Goal: Task Accomplishment & Management: Complete application form

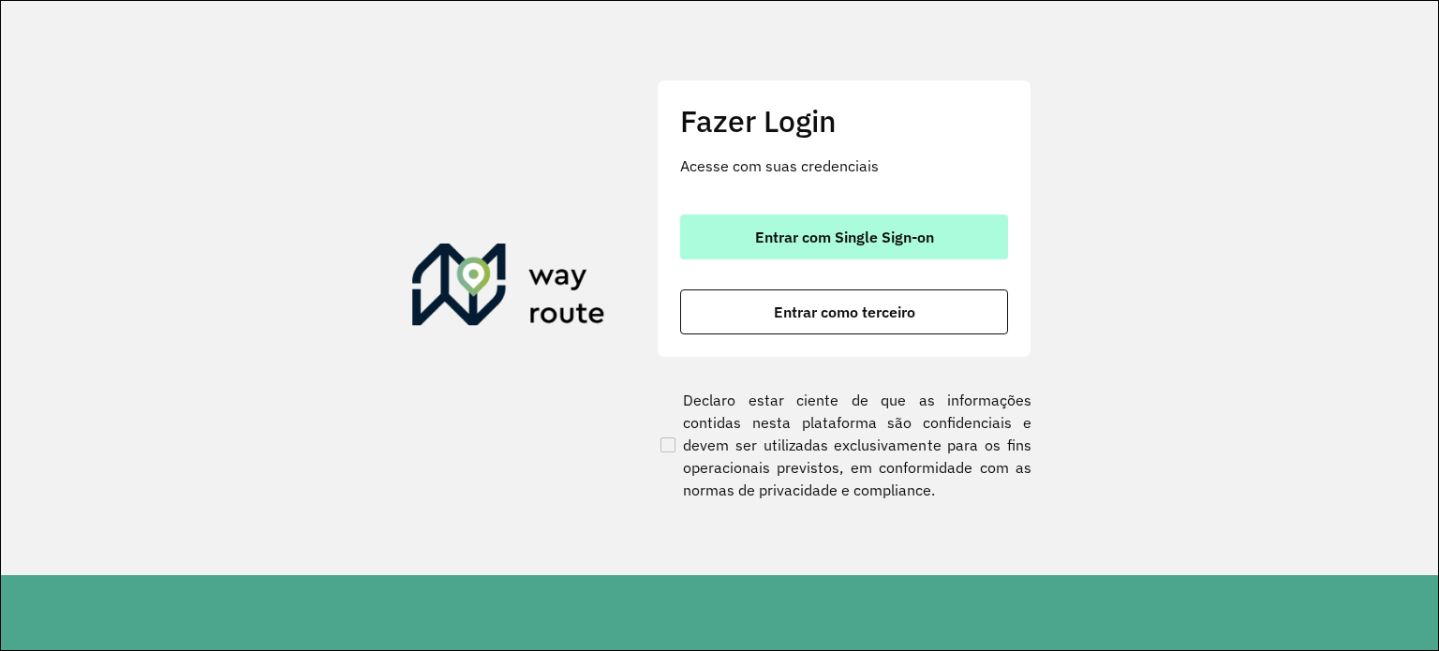
click at [783, 246] on button "Entrar com Single Sign-on" at bounding box center [844, 237] width 328 height 45
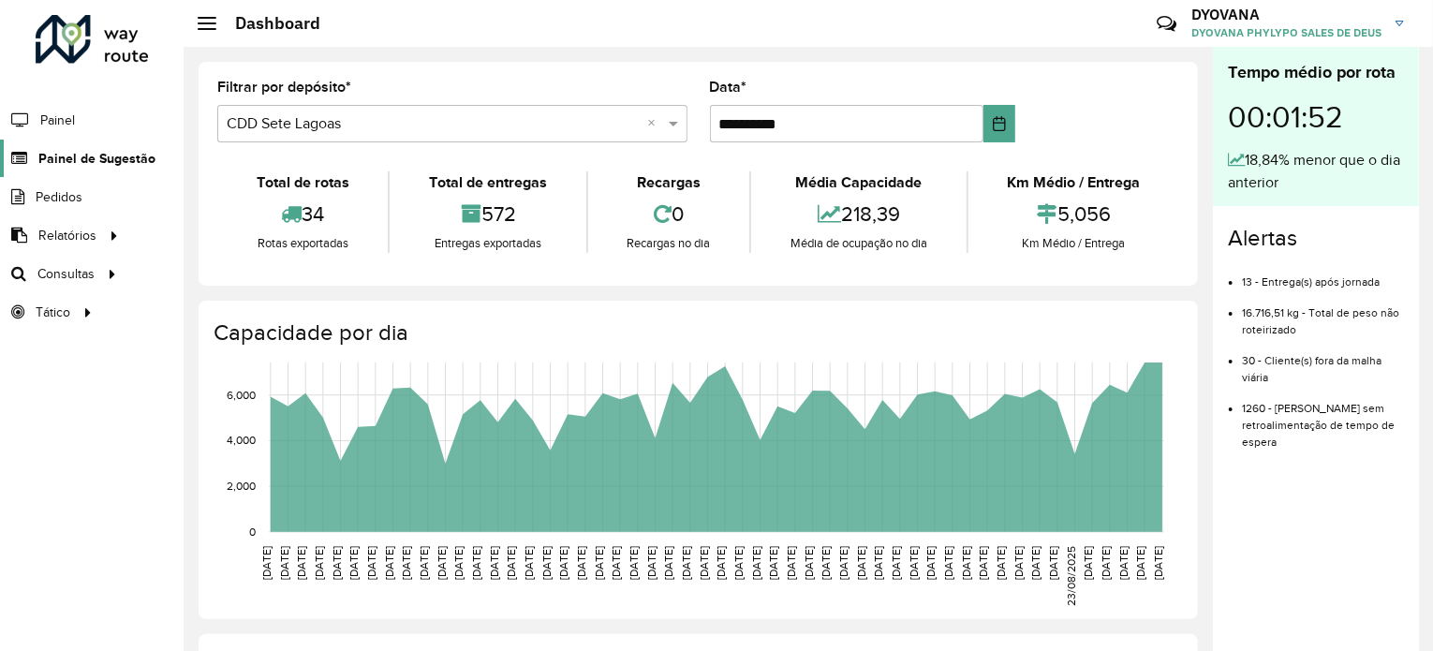
click at [96, 156] on span "Painel de Sugestão" at bounding box center [96, 159] width 117 height 20
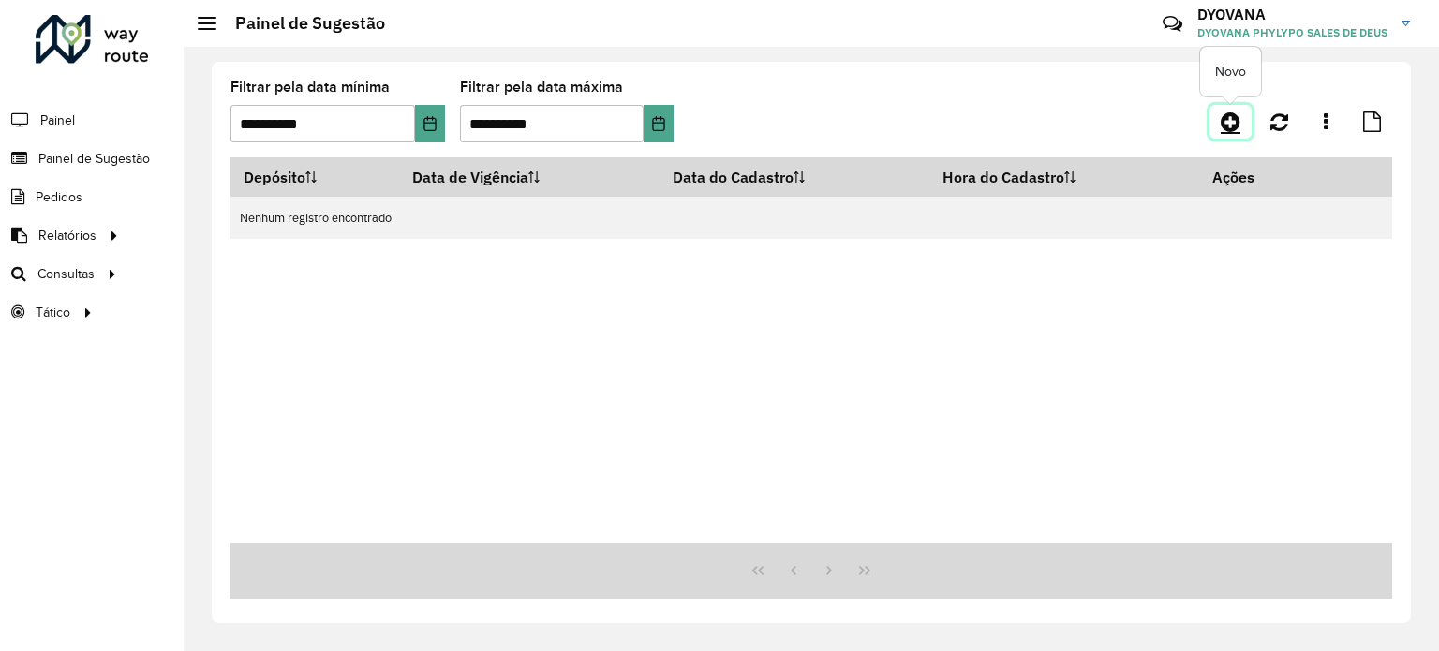
click at [1237, 118] on icon at bounding box center [1231, 122] width 20 height 22
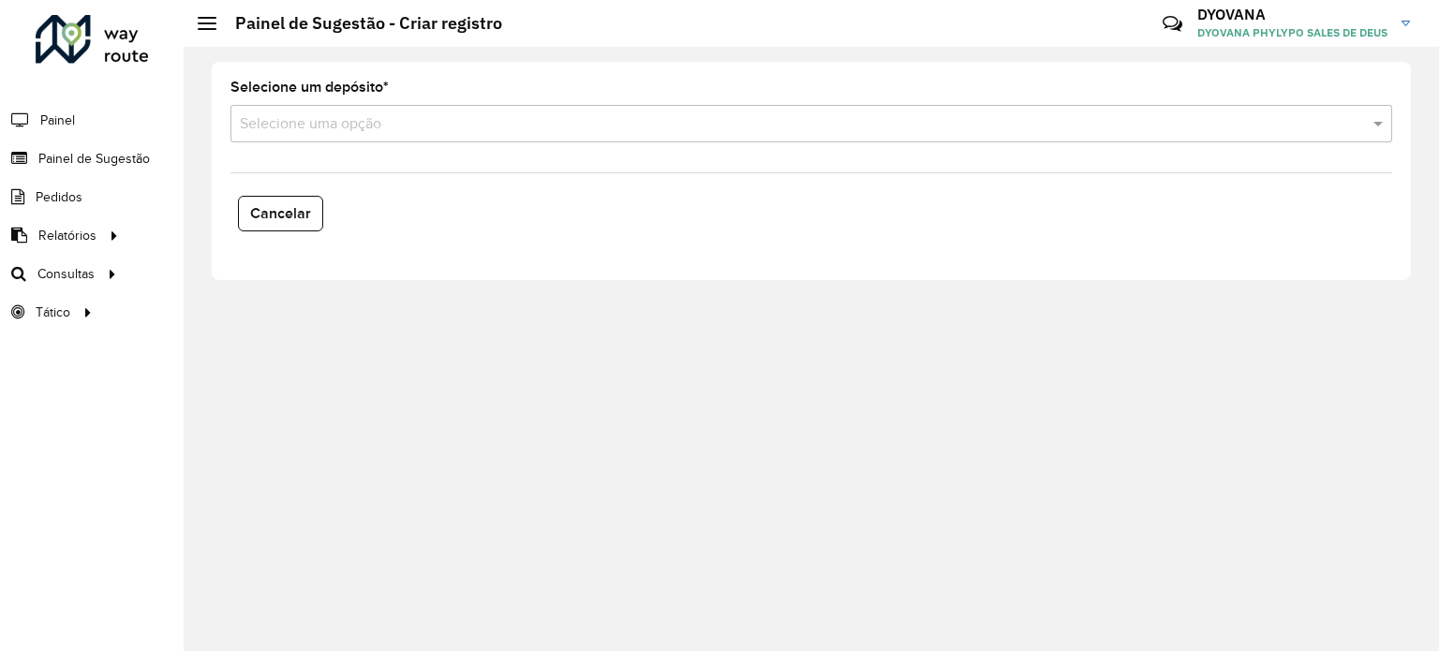
click at [461, 134] on div "Selecione uma opção" at bounding box center [811, 123] width 1162 height 37
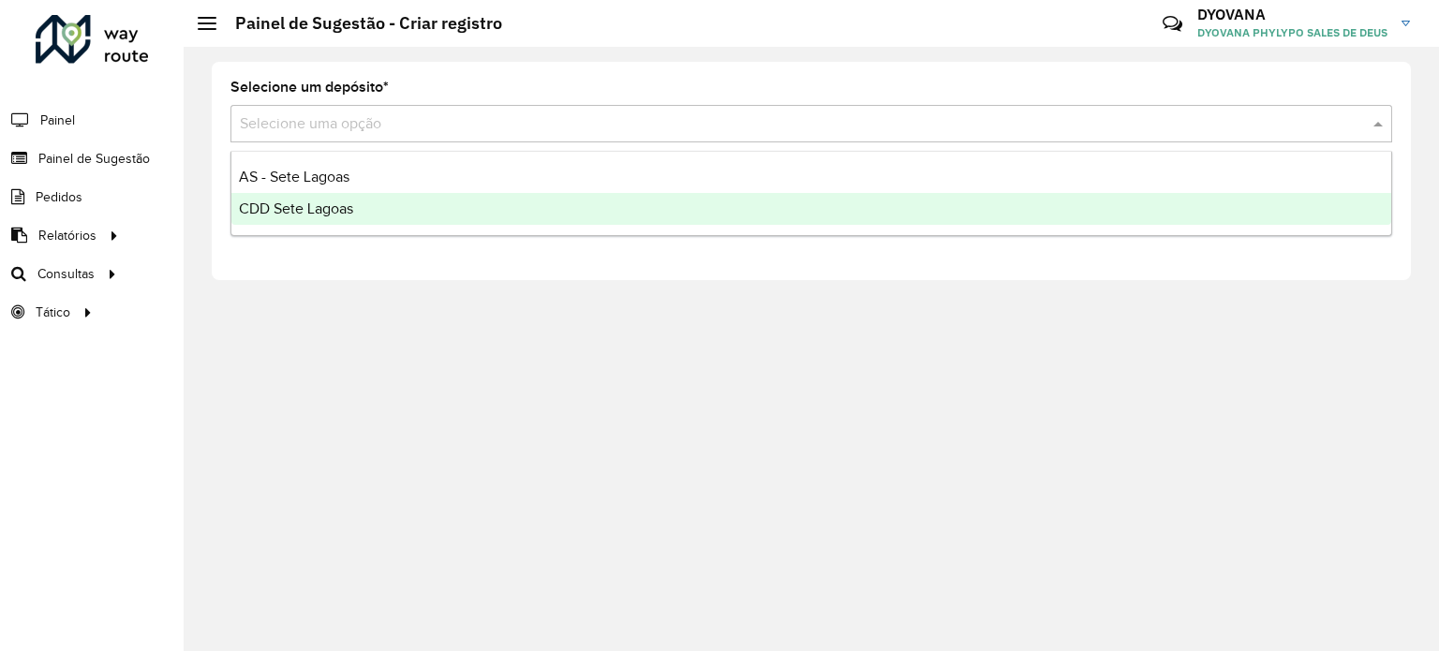
click at [417, 209] on div "CDD Sete Lagoas" at bounding box center [811, 209] width 1160 height 32
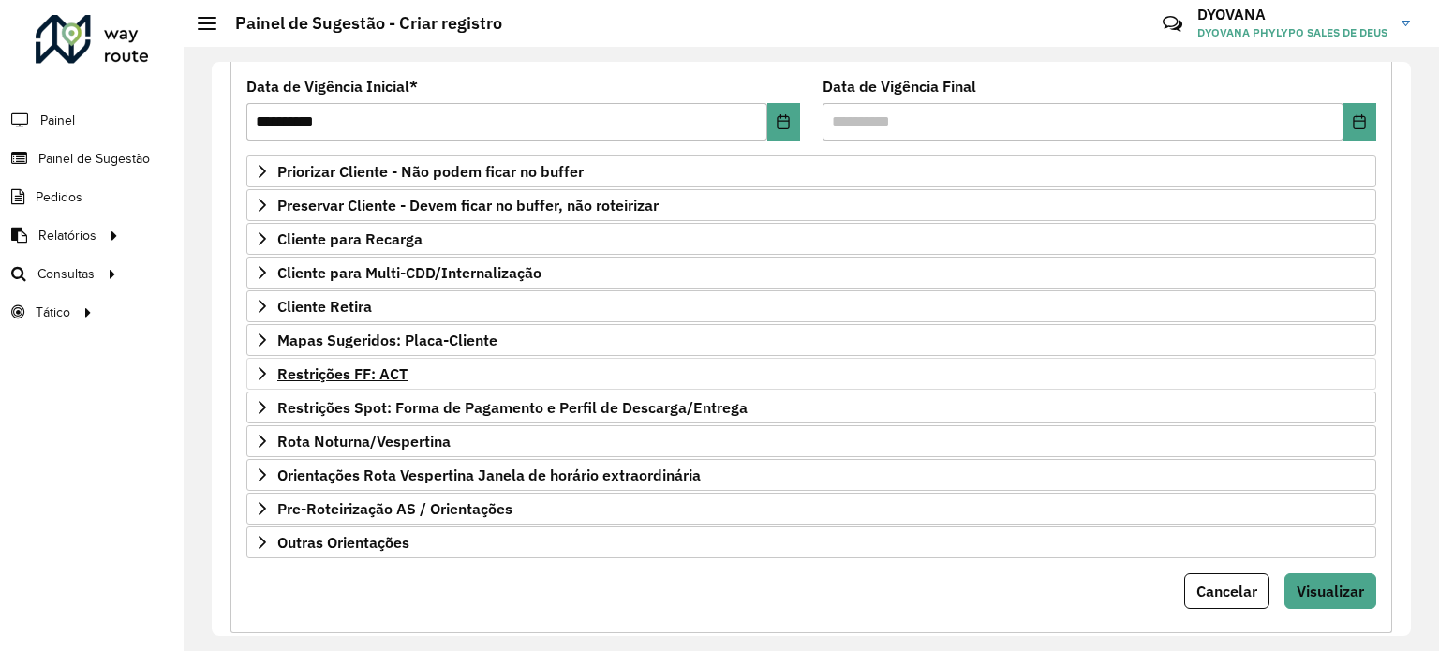
scroll to position [275, 0]
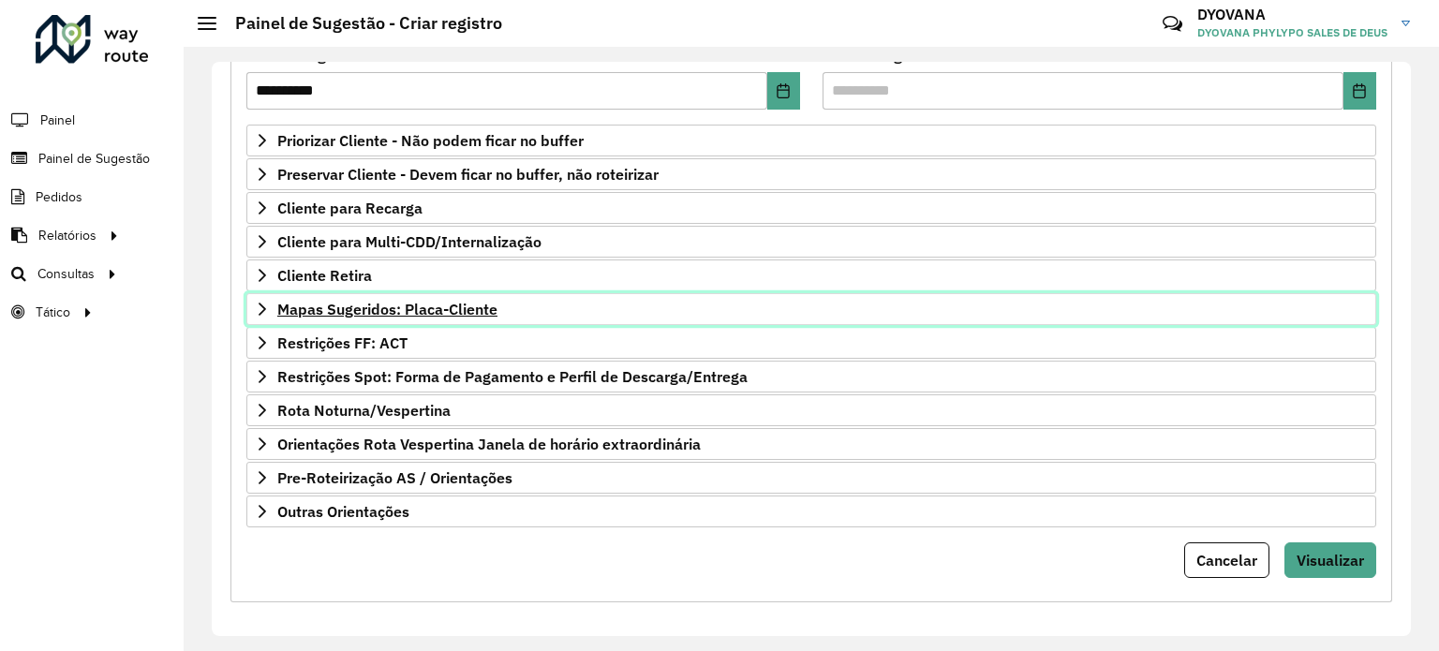
click at [404, 310] on span "Mapas Sugeridos: Placa-Cliente" at bounding box center [387, 309] width 220 height 15
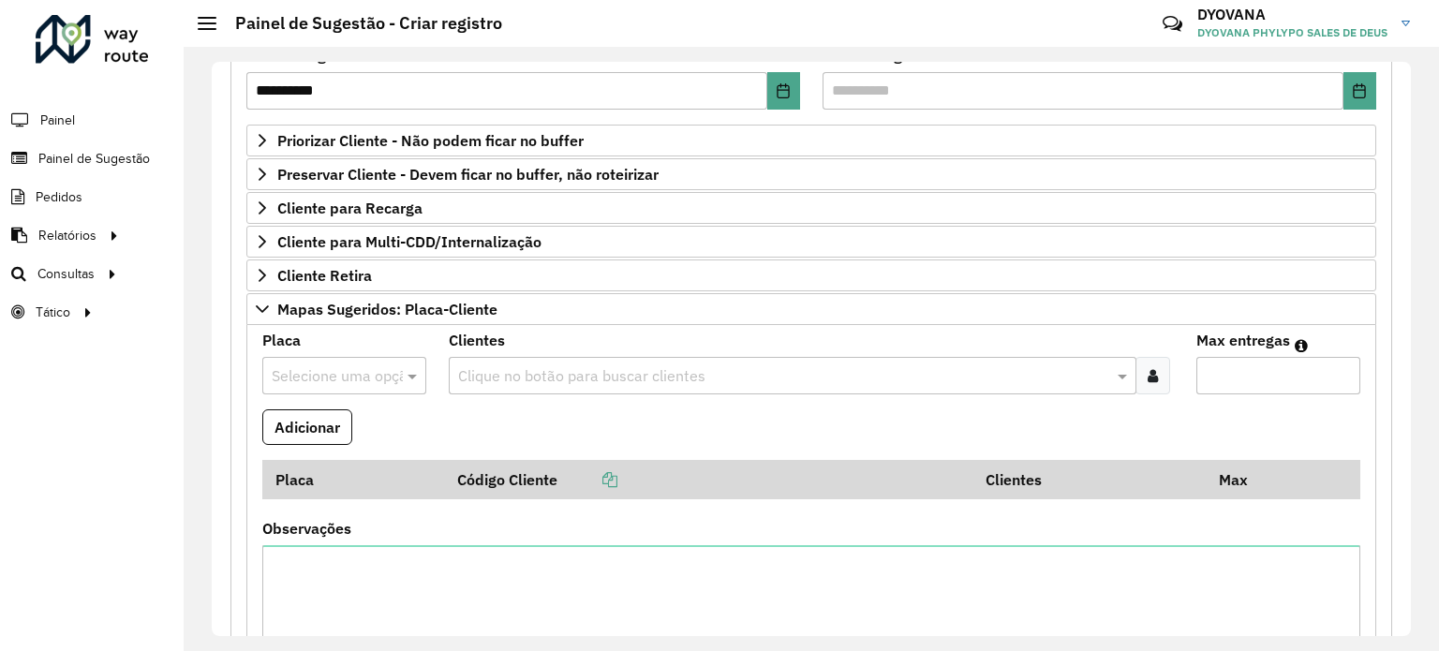
click at [363, 368] on input "text" at bounding box center [326, 376] width 108 height 22
type input "***"
click at [337, 486] on div "RVS5G19" at bounding box center [344, 490] width 162 height 32
click at [523, 366] on input "text" at bounding box center [782, 376] width 659 height 22
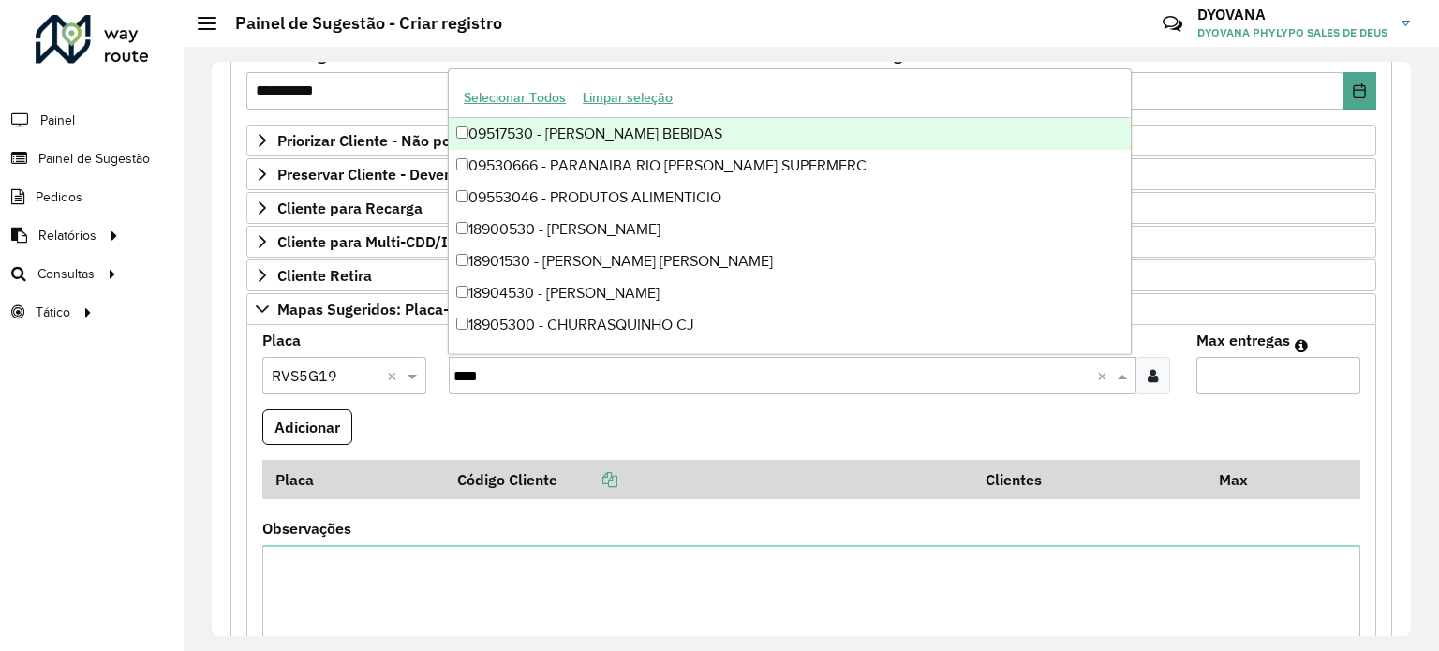
type input "*****"
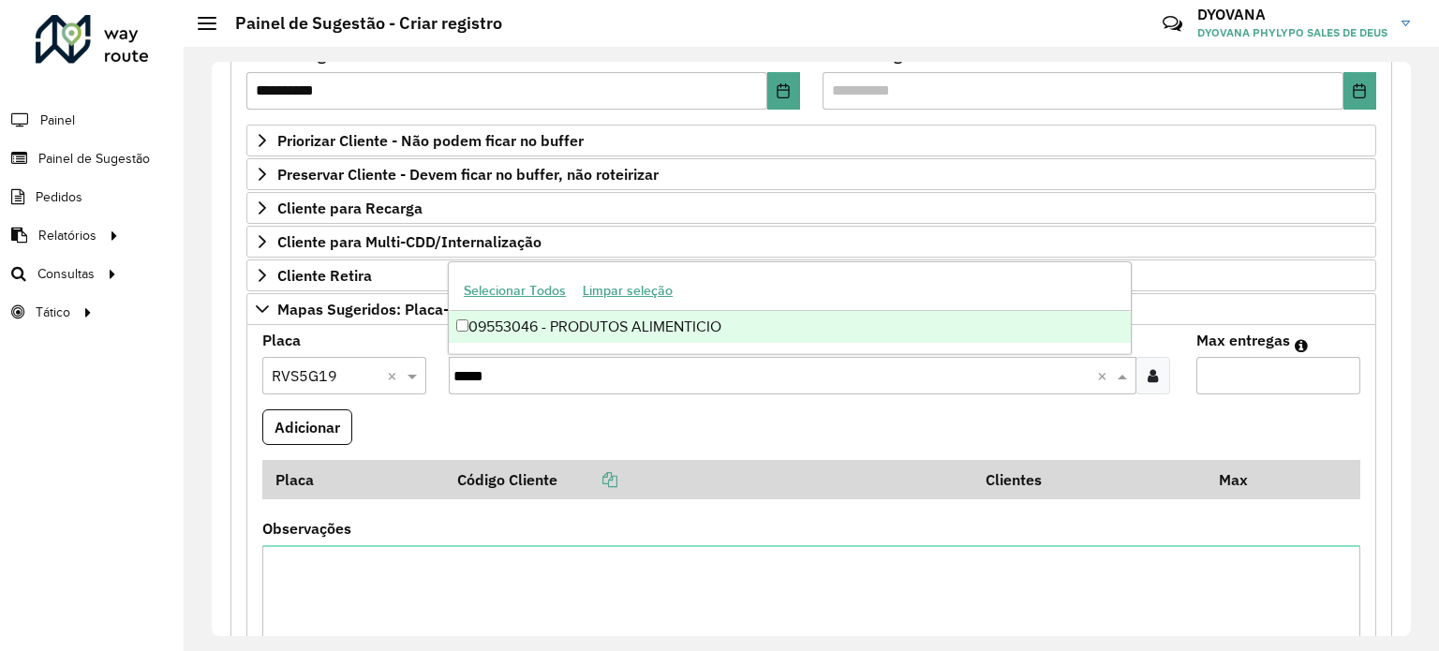
click at [555, 318] on div "09553046 - PRODUTOS ALIMENTICIO" at bounding box center [790, 327] width 682 height 32
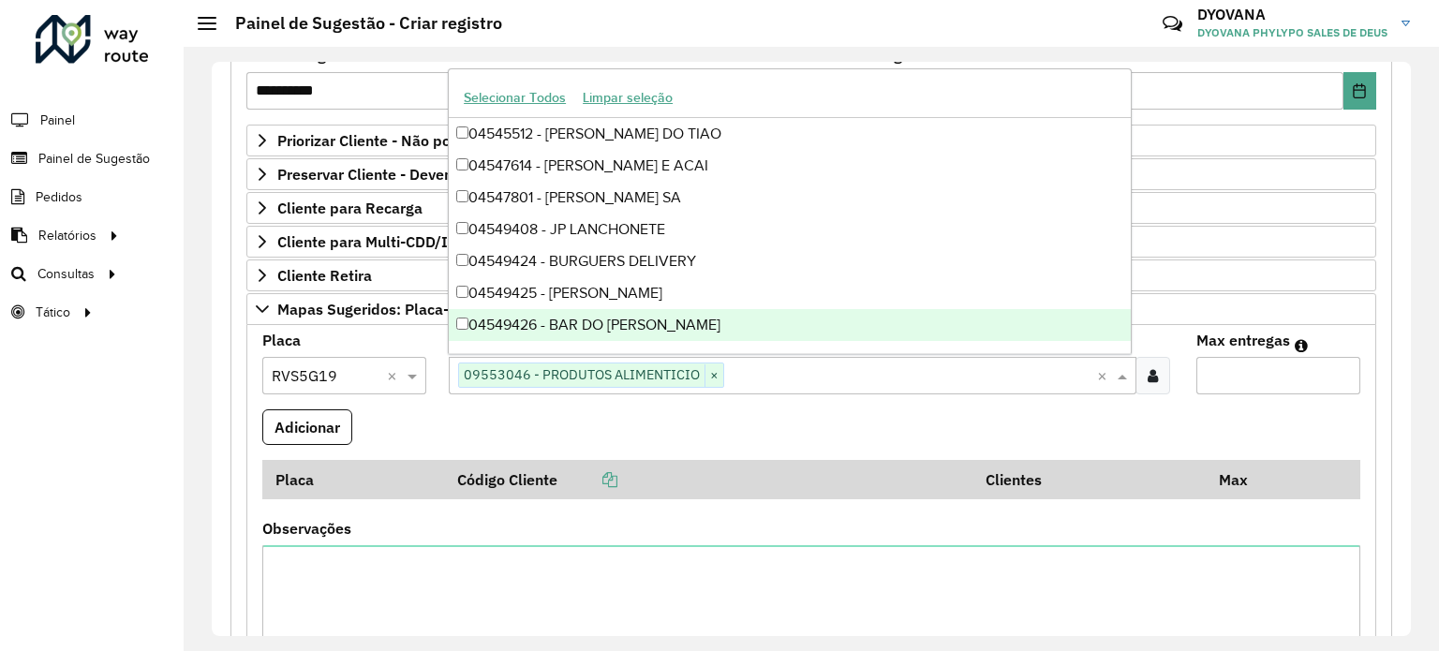
click at [1257, 363] on input "Max entregas" at bounding box center [1278, 375] width 164 height 37
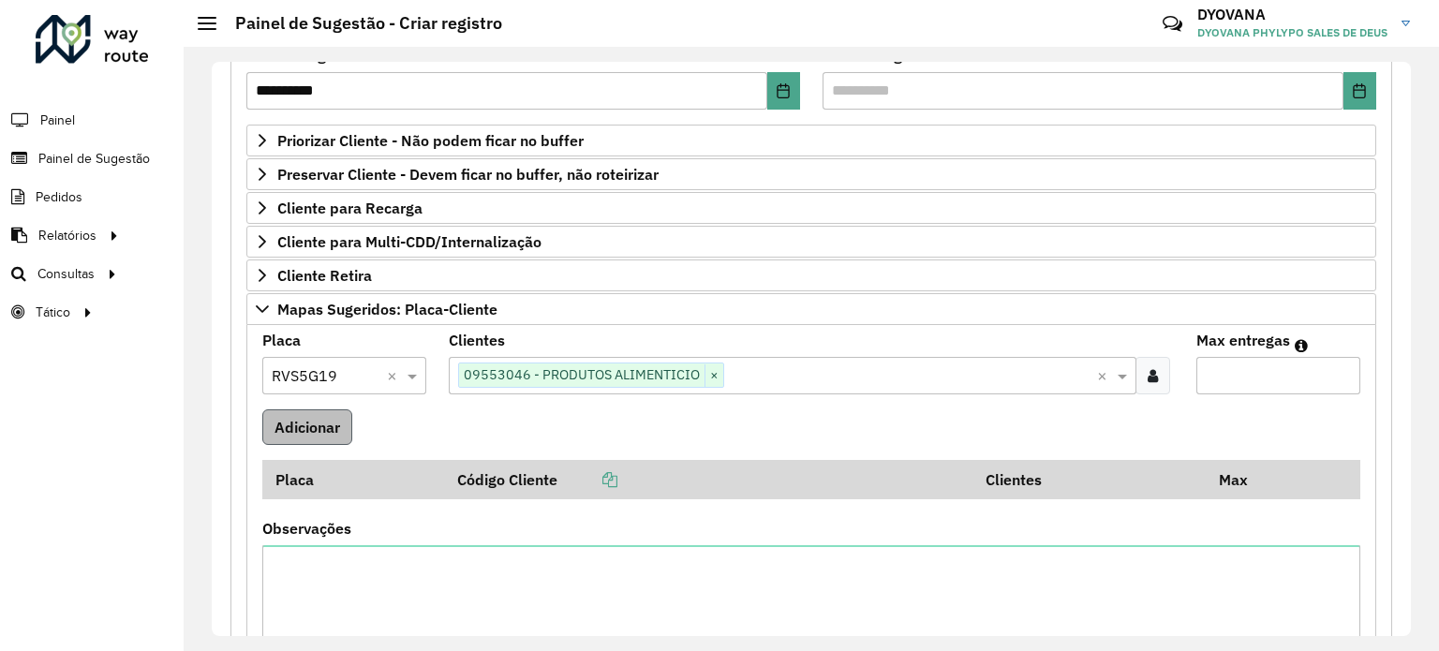
type input "*"
click at [312, 419] on button "Adicionar" at bounding box center [307, 427] width 90 height 36
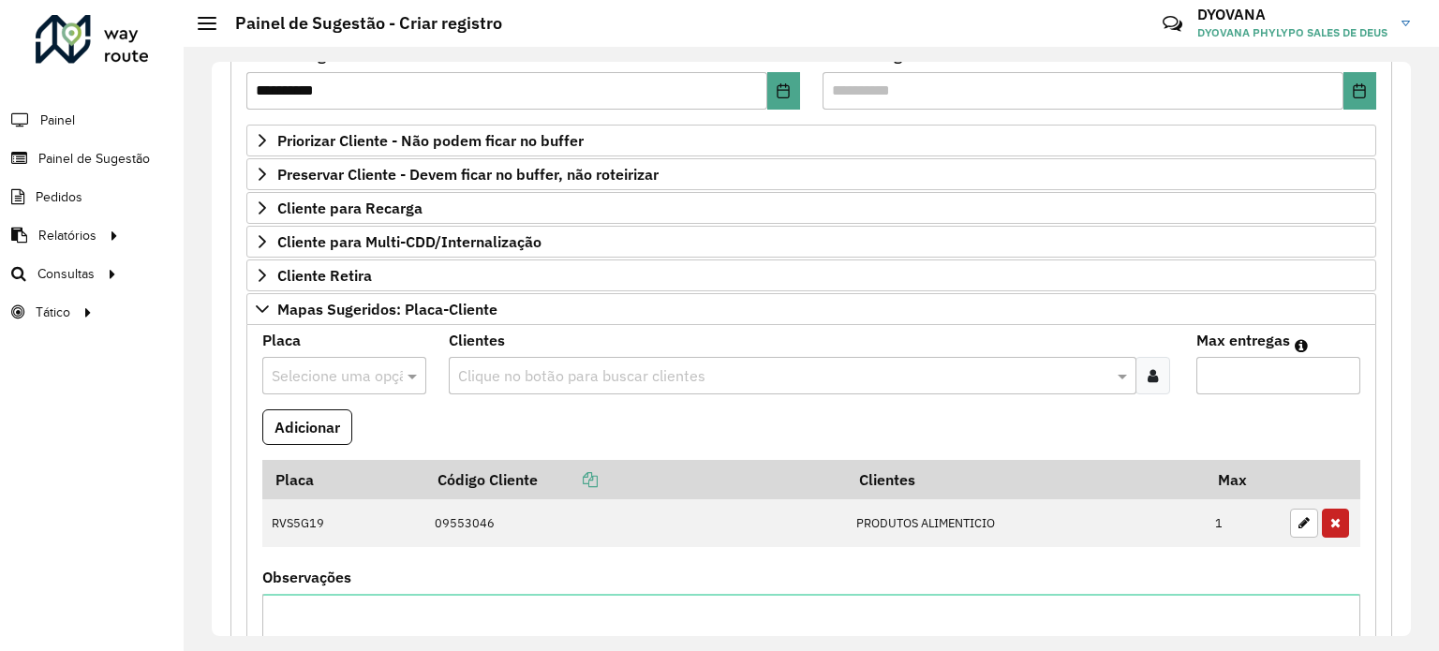
click at [321, 373] on input "text" at bounding box center [326, 376] width 108 height 22
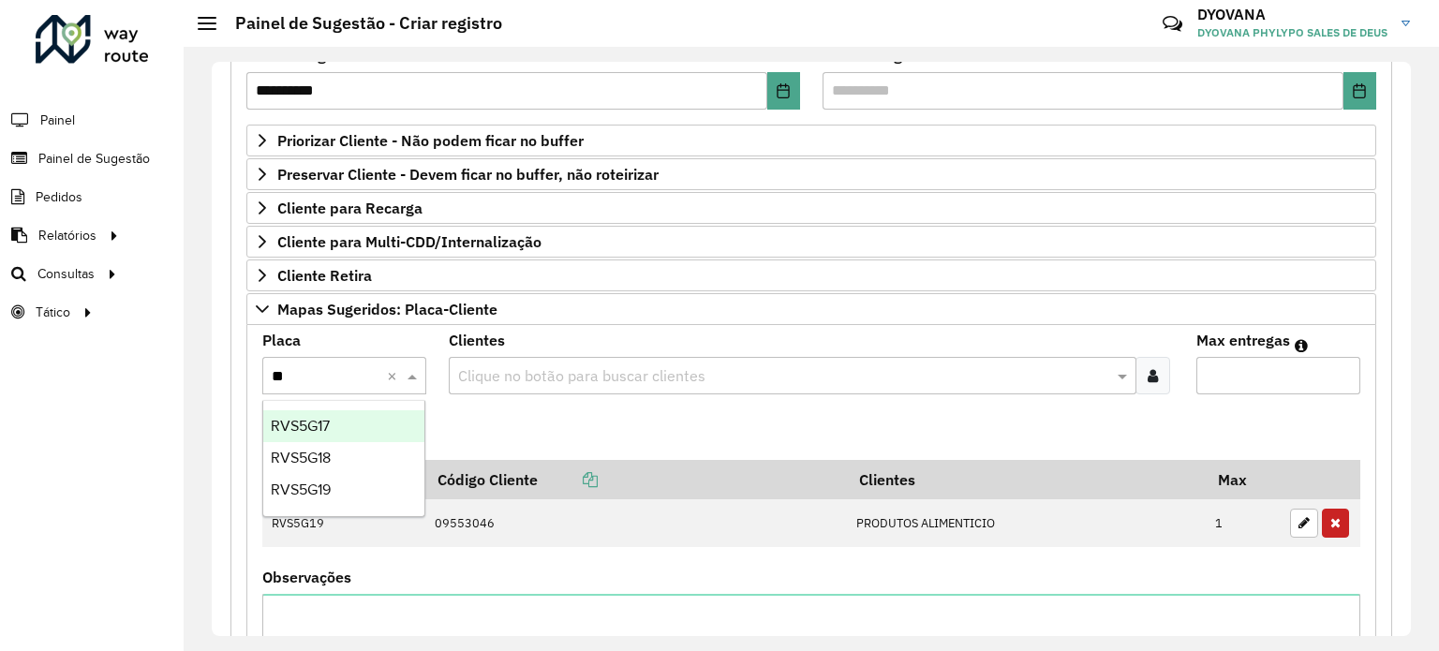
type input "***"
click at [333, 467] on div "RVS5G18" at bounding box center [344, 458] width 162 height 32
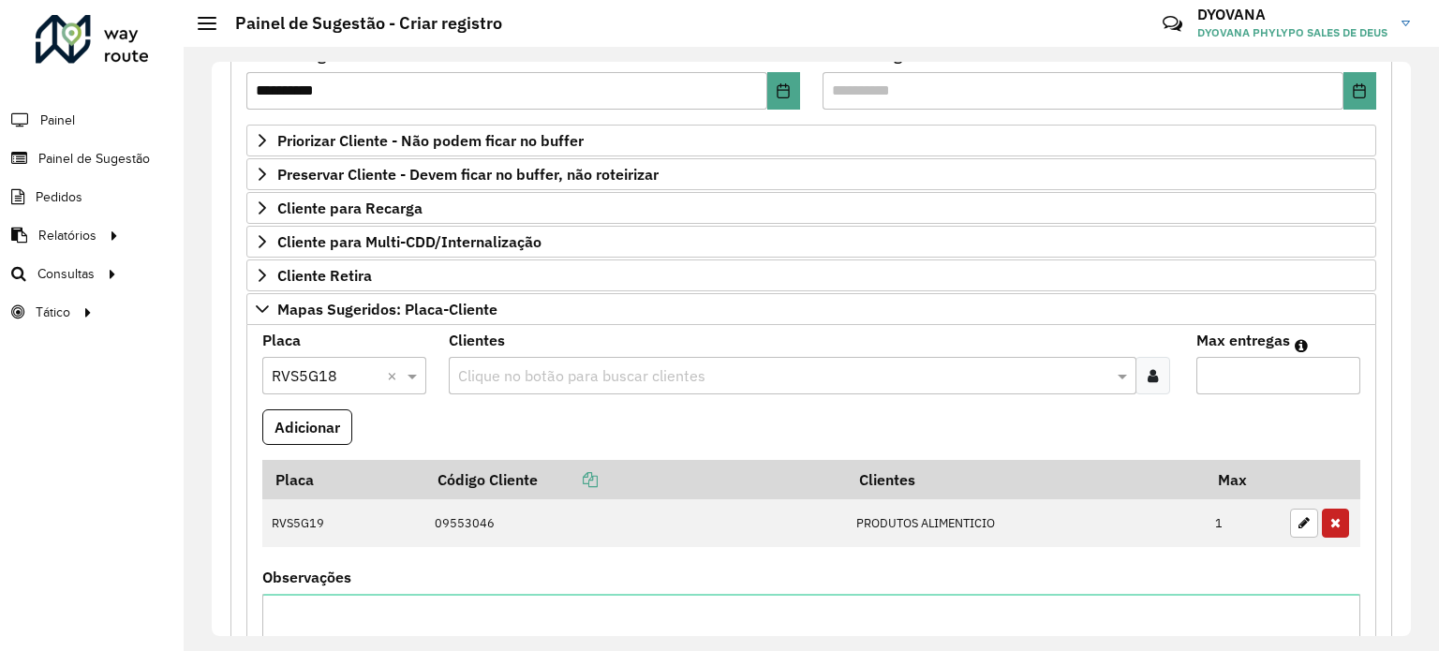
click at [521, 370] on input "text" at bounding box center [782, 376] width 659 height 22
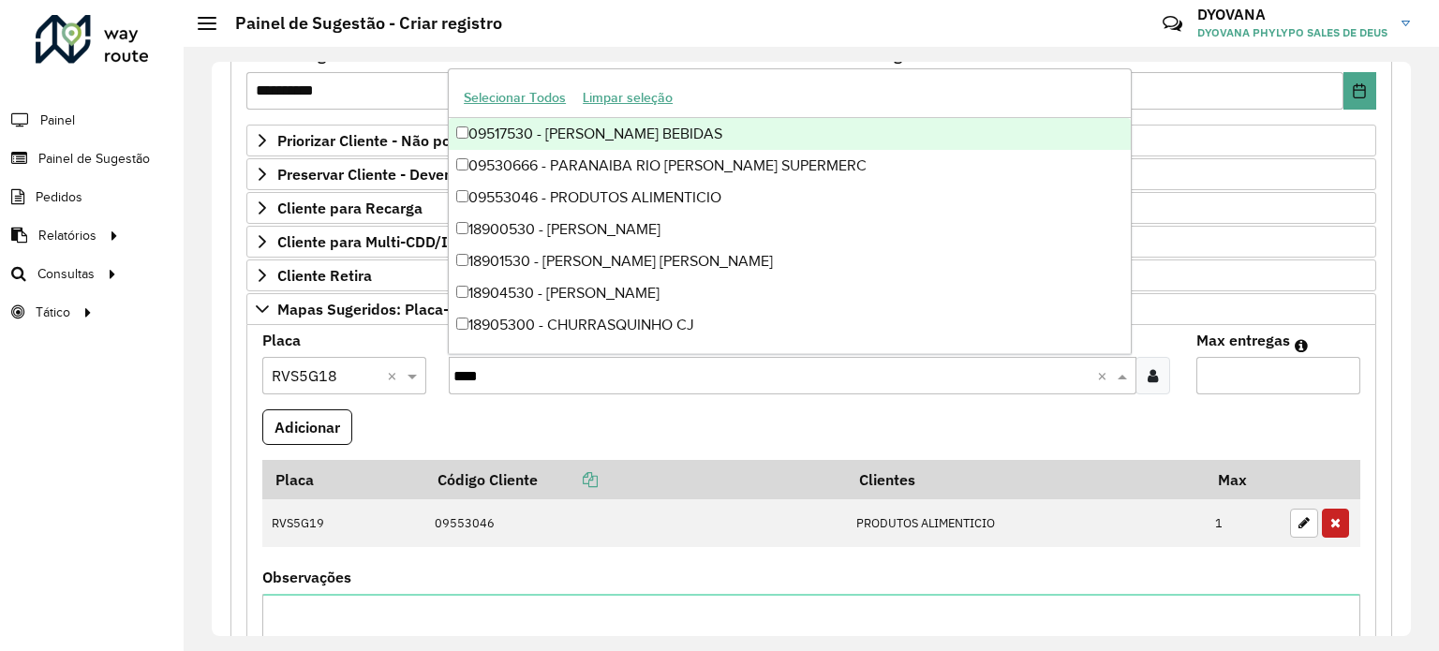
type input "*****"
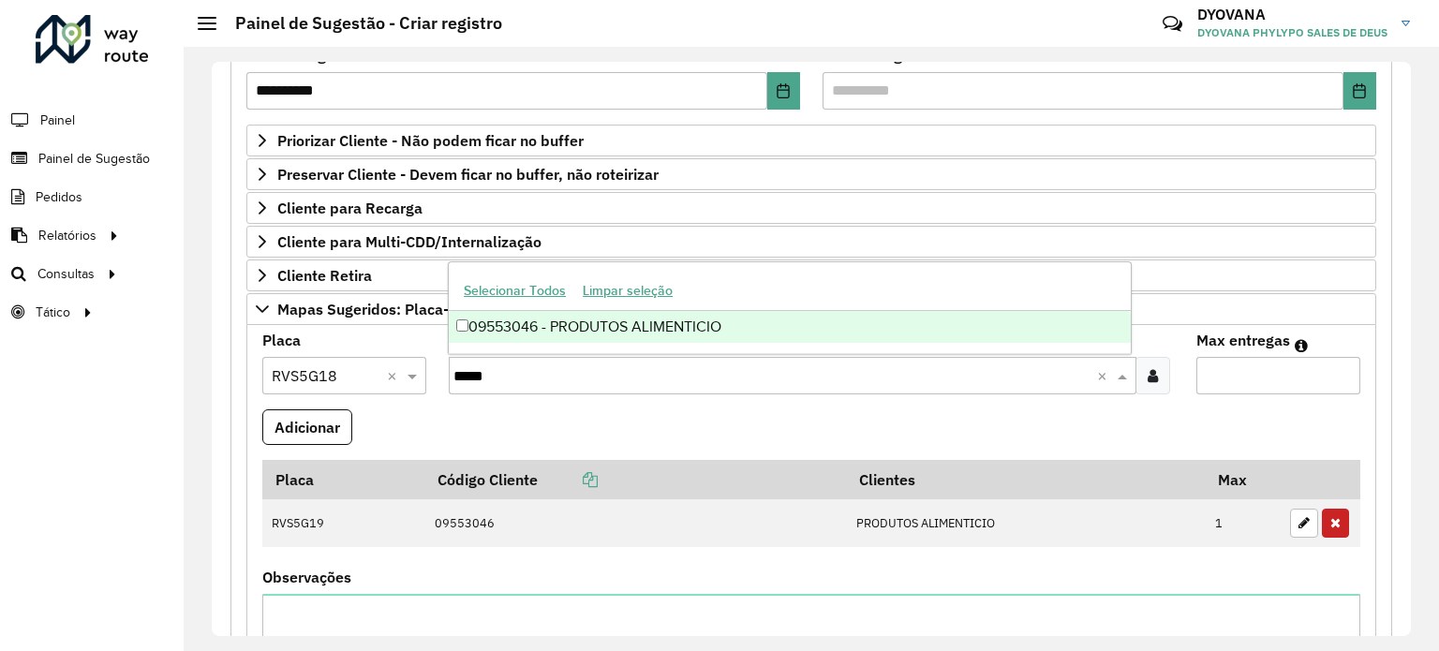
click at [602, 325] on div "09553046 - PRODUTOS ALIMENTICIO" at bounding box center [790, 327] width 682 height 32
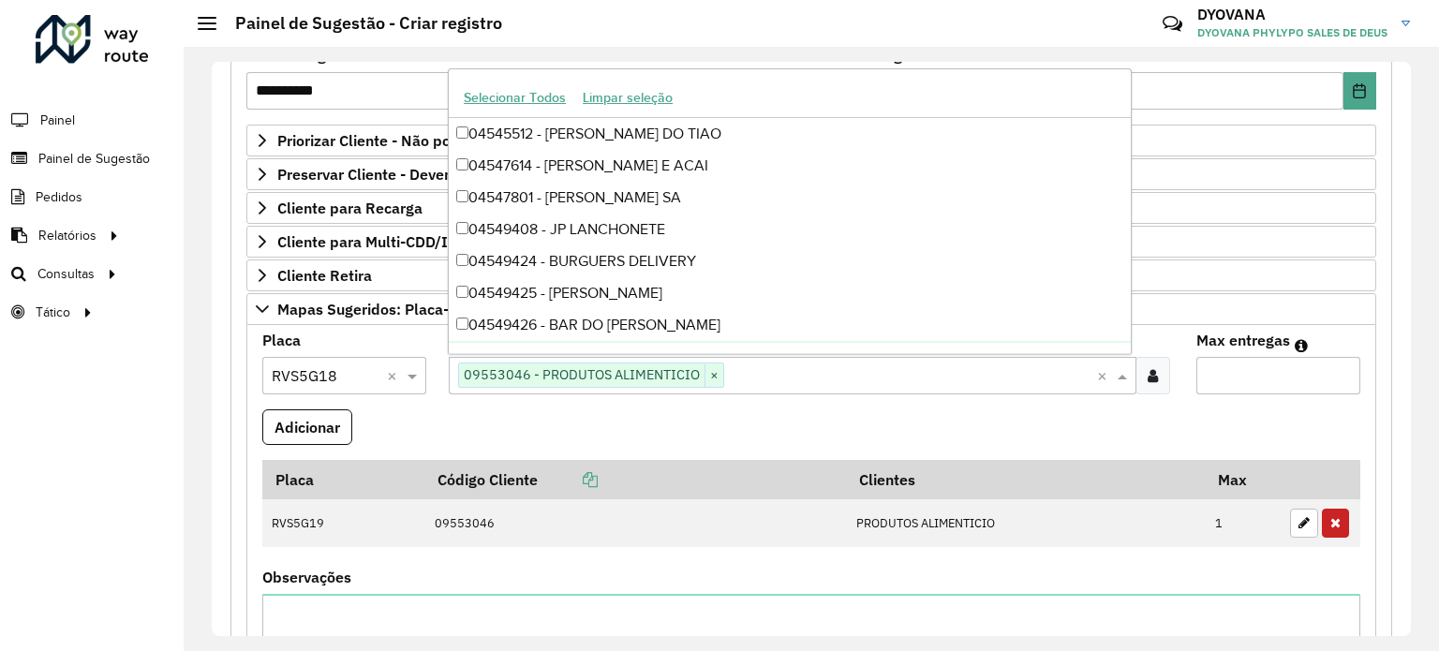
click at [1263, 378] on input "Max entregas" at bounding box center [1278, 375] width 164 height 37
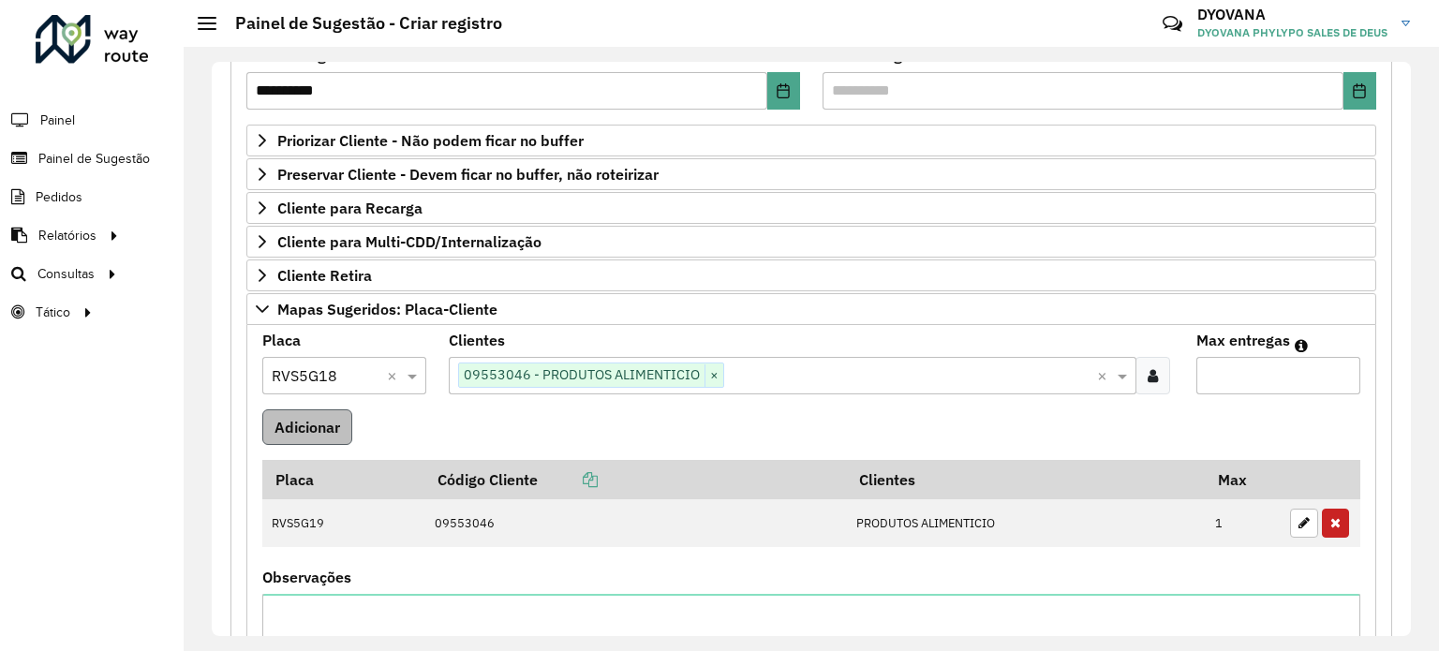
type input "*"
click at [289, 430] on button "Adicionar" at bounding box center [307, 427] width 90 height 36
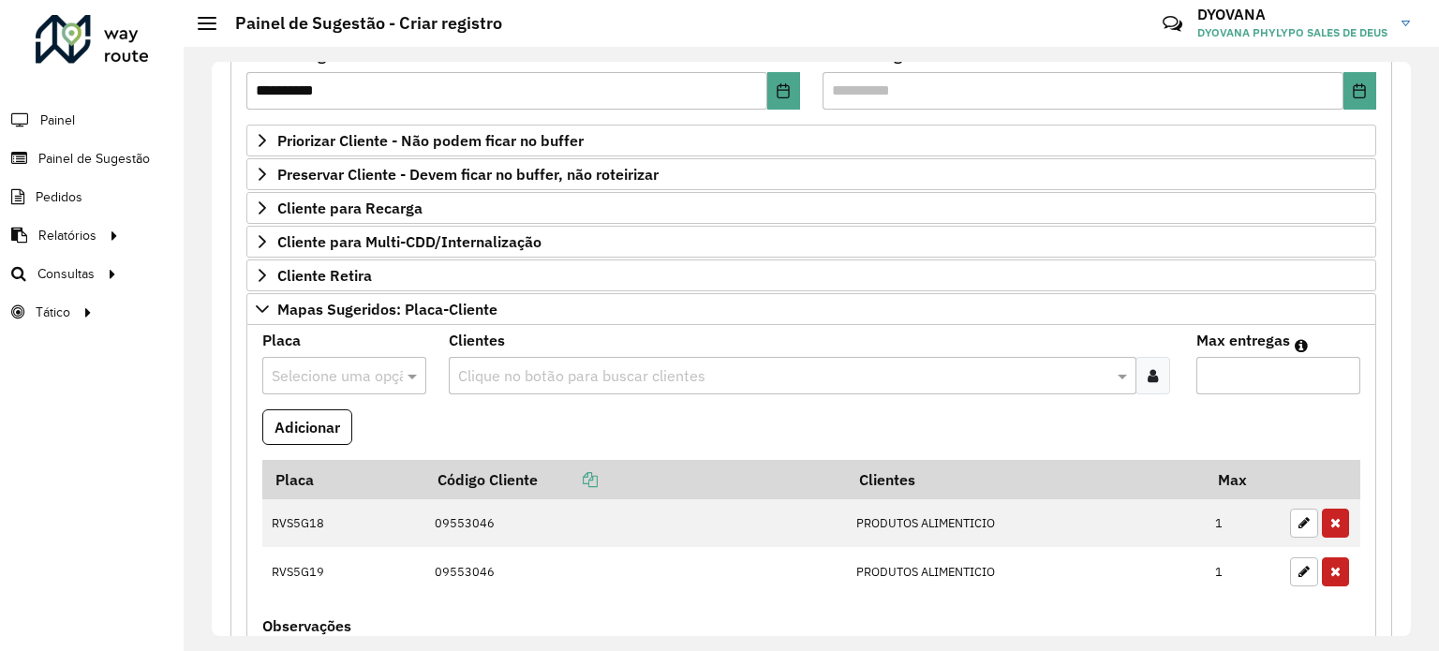
click at [324, 372] on input "text" at bounding box center [326, 376] width 108 height 22
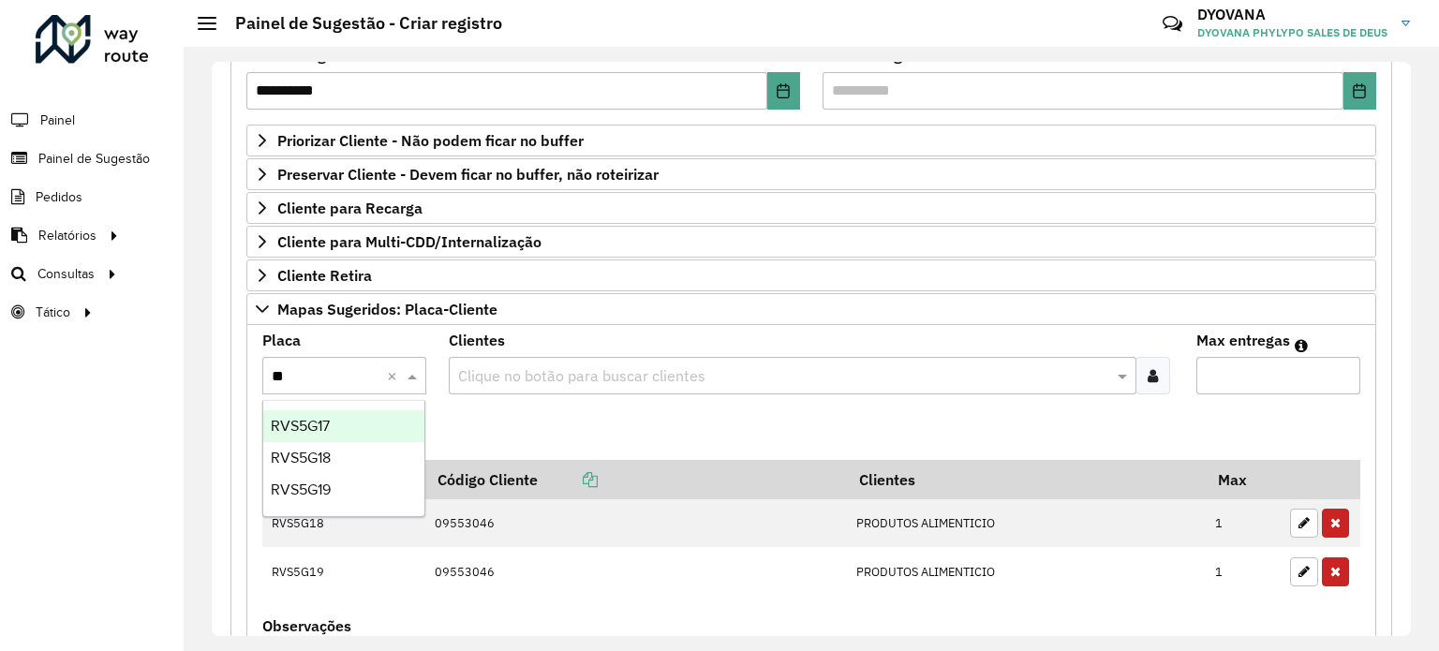
type input "***"
click at [326, 424] on span "RVS5G17" at bounding box center [300, 426] width 59 height 16
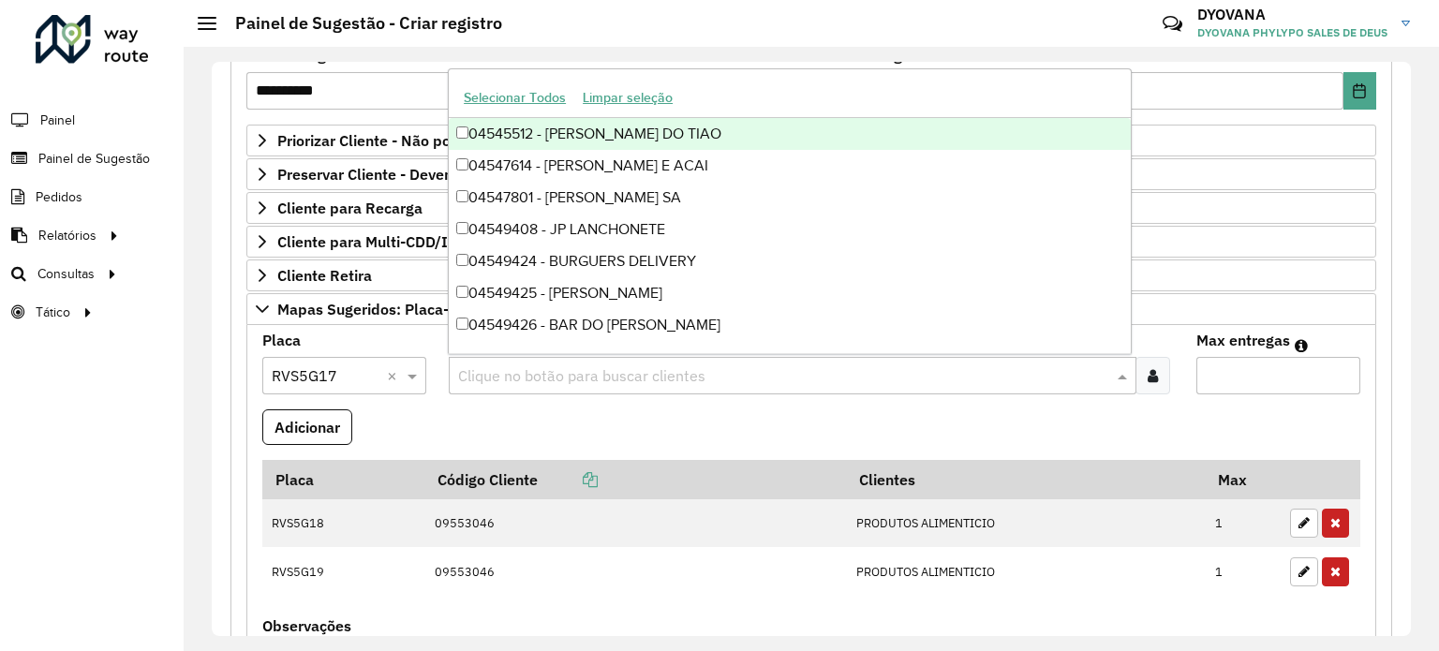
click at [622, 368] on input "text" at bounding box center [782, 376] width 659 height 22
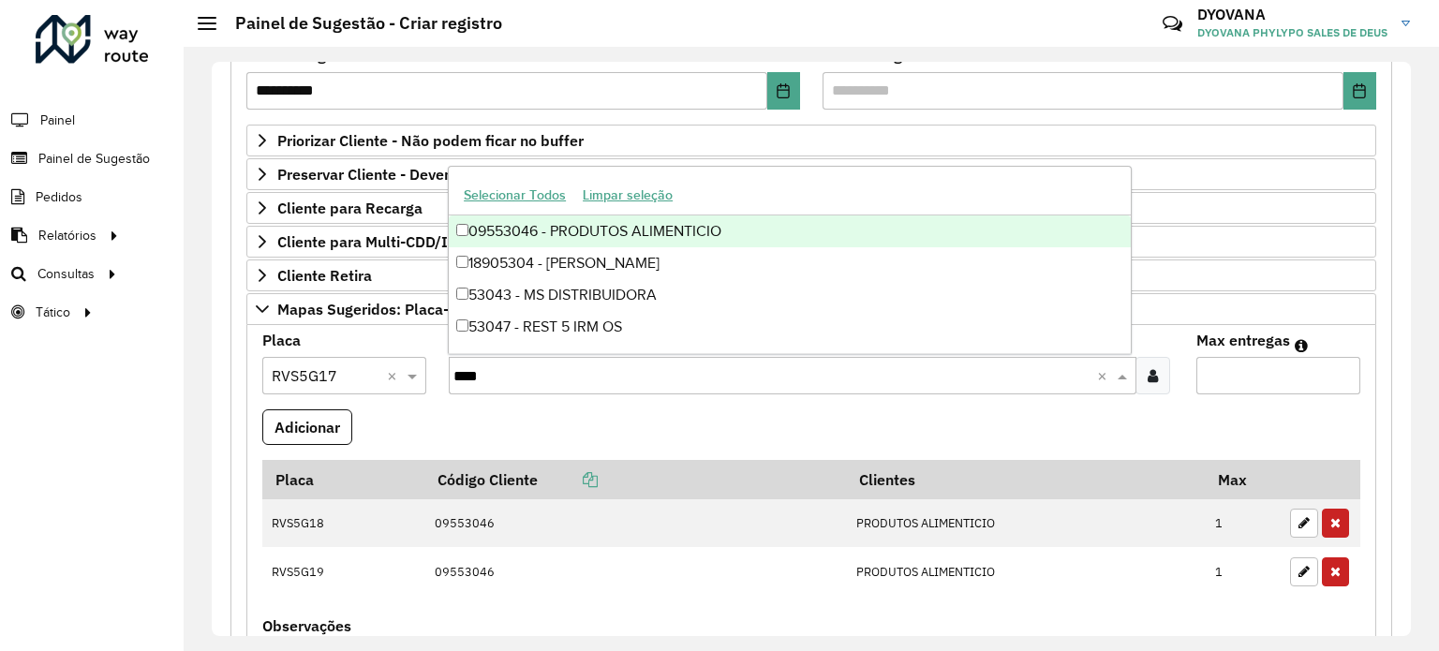
type input "*****"
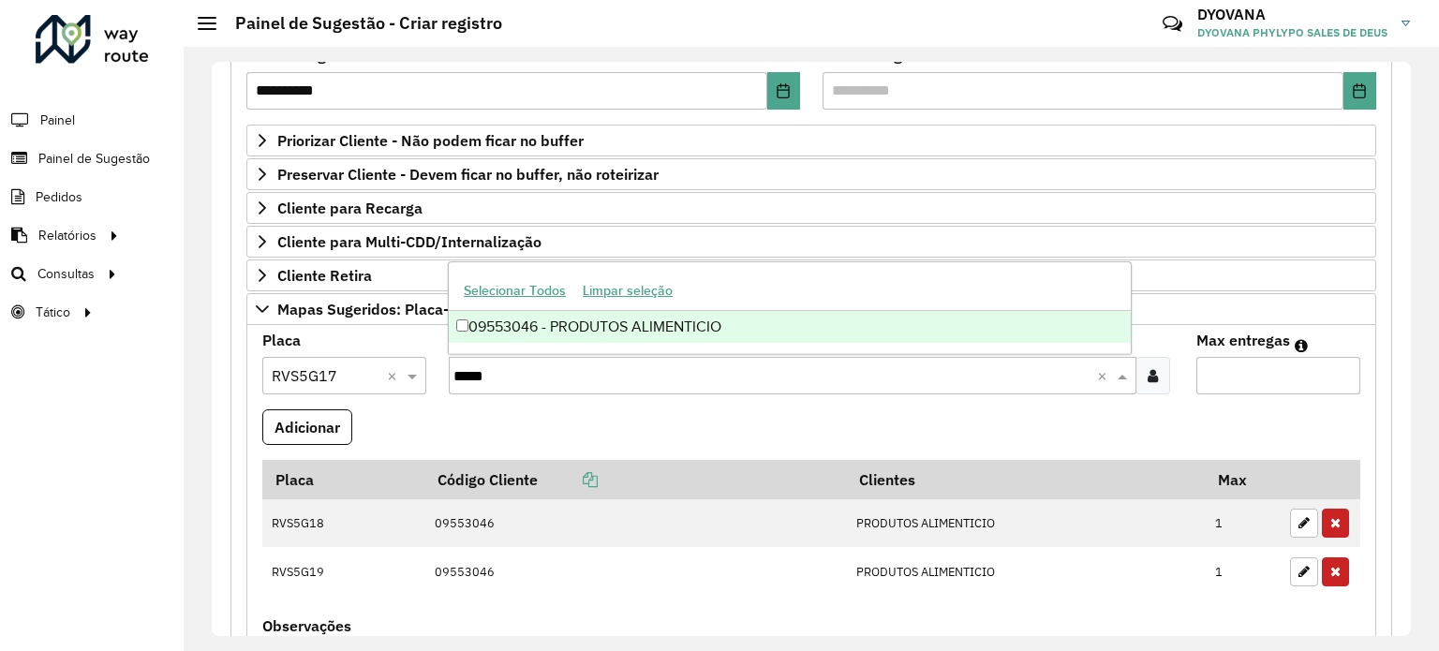
drag, startPoint x: 646, startPoint y: 324, endPoint x: 1175, endPoint y: 379, distance: 531.2
click at [656, 324] on div "09553046 - PRODUTOS ALIMENTICIO" at bounding box center [790, 327] width 682 height 32
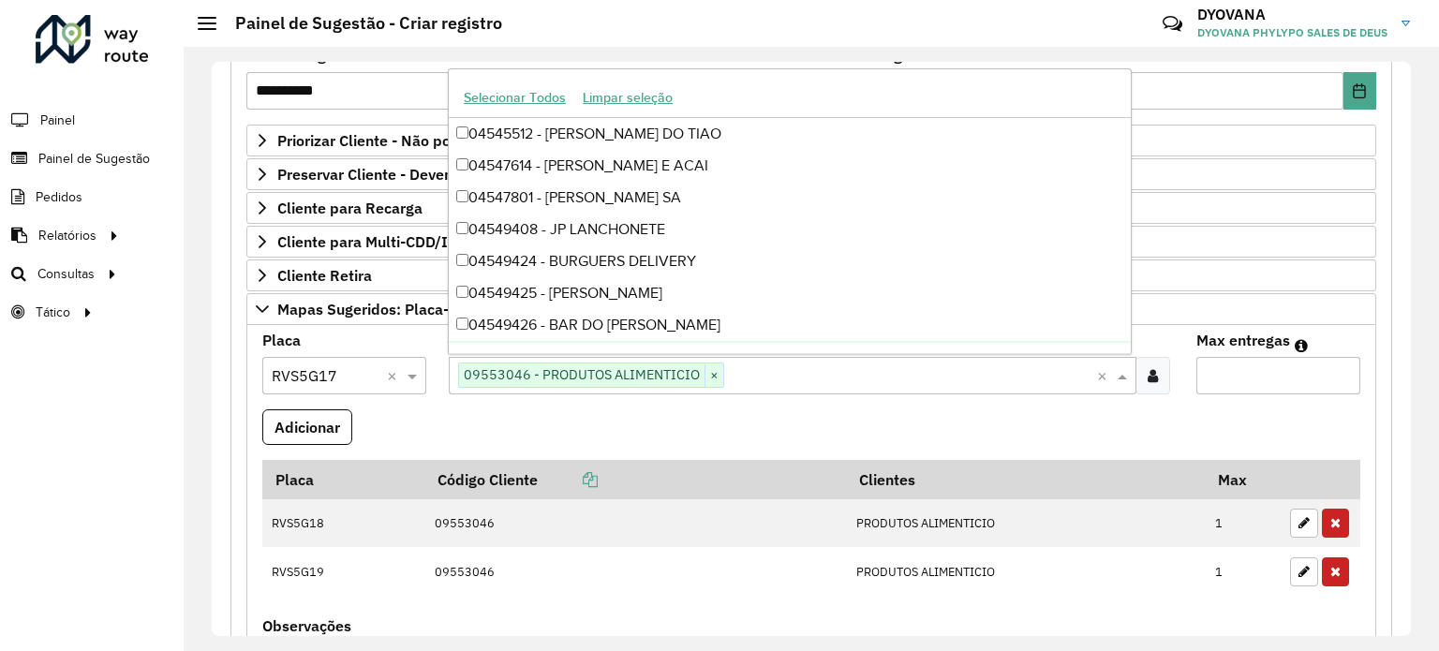
click at [1267, 377] on input "Max entregas" at bounding box center [1278, 375] width 164 height 37
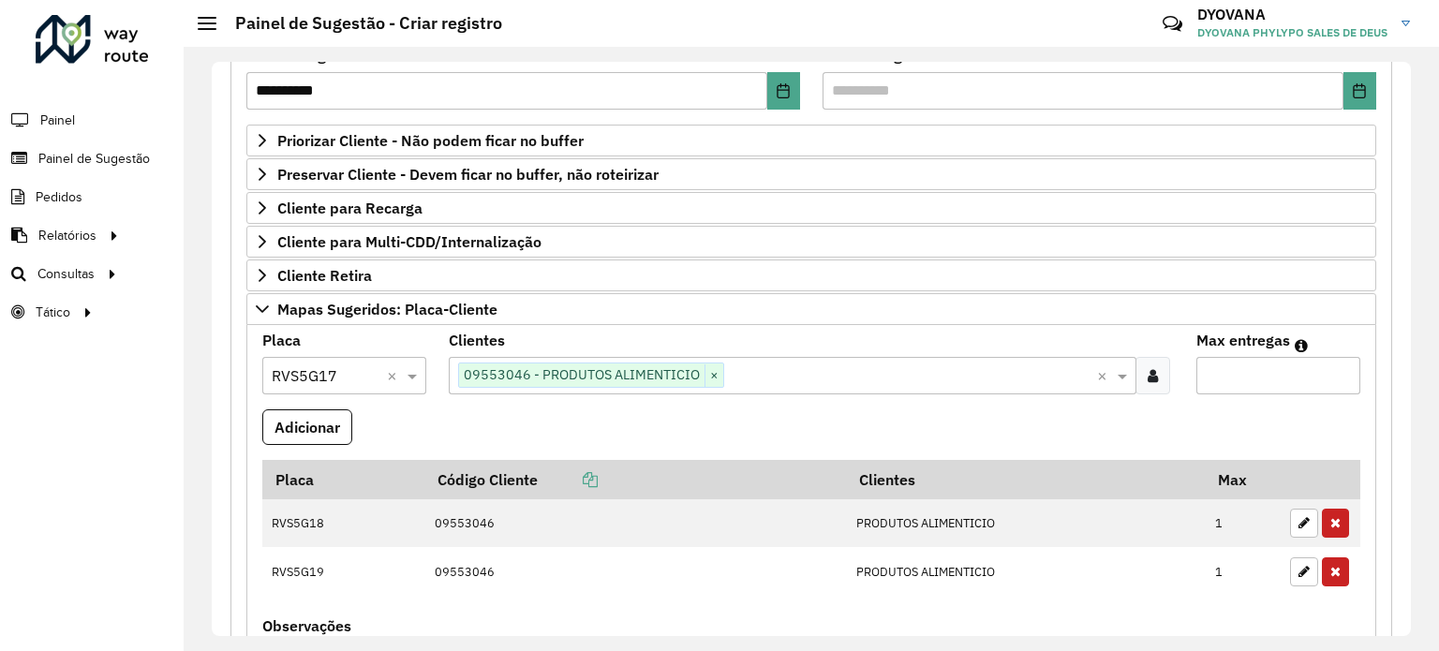
type input "*"
click at [289, 441] on formly-wrapper-form-field "Adicionar" at bounding box center [307, 434] width 90 height 51
click at [294, 423] on button "Adicionar" at bounding box center [307, 427] width 90 height 36
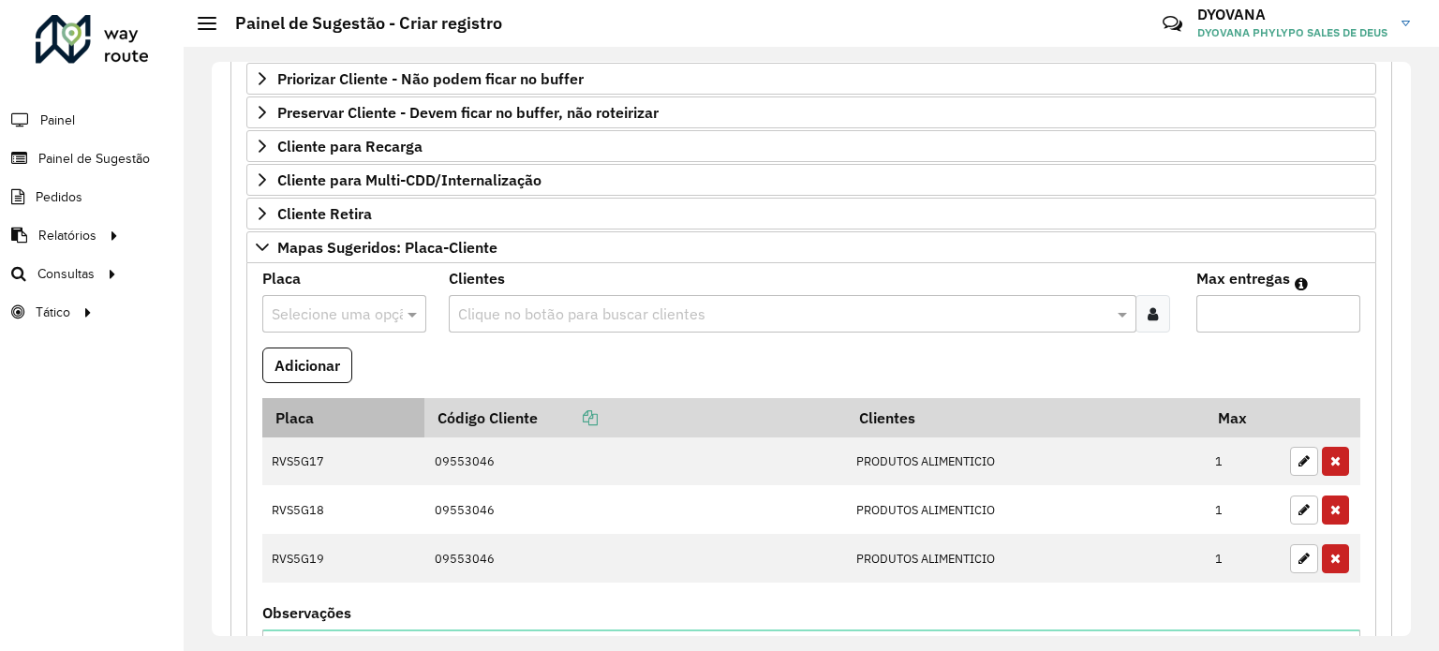
scroll to position [369, 0]
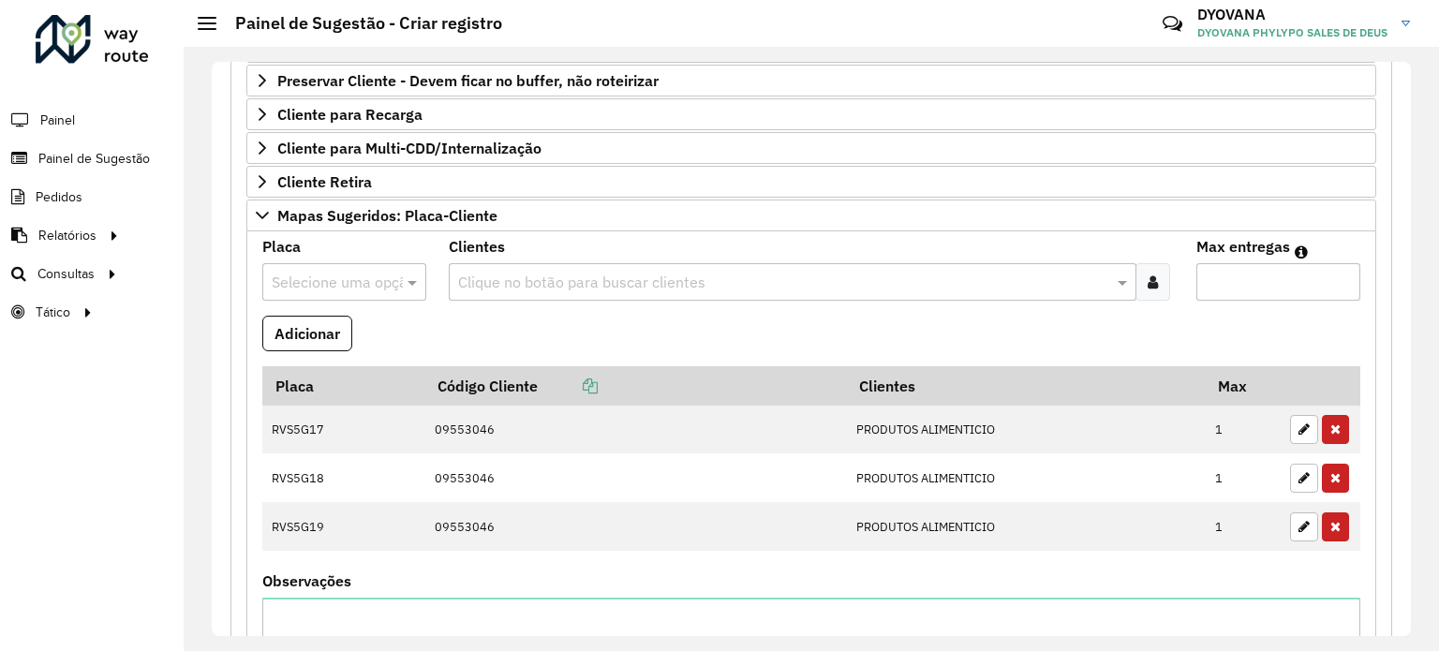
click at [332, 277] on input "text" at bounding box center [326, 283] width 108 height 22
type input "***"
drag, startPoint x: 342, startPoint y: 336, endPoint x: 374, endPoint y: 328, distance: 32.9
click at [344, 336] on div "FPB9069" at bounding box center [344, 333] width 162 height 32
click at [522, 273] on input "text" at bounding box center [782, 283] width 659 height 22
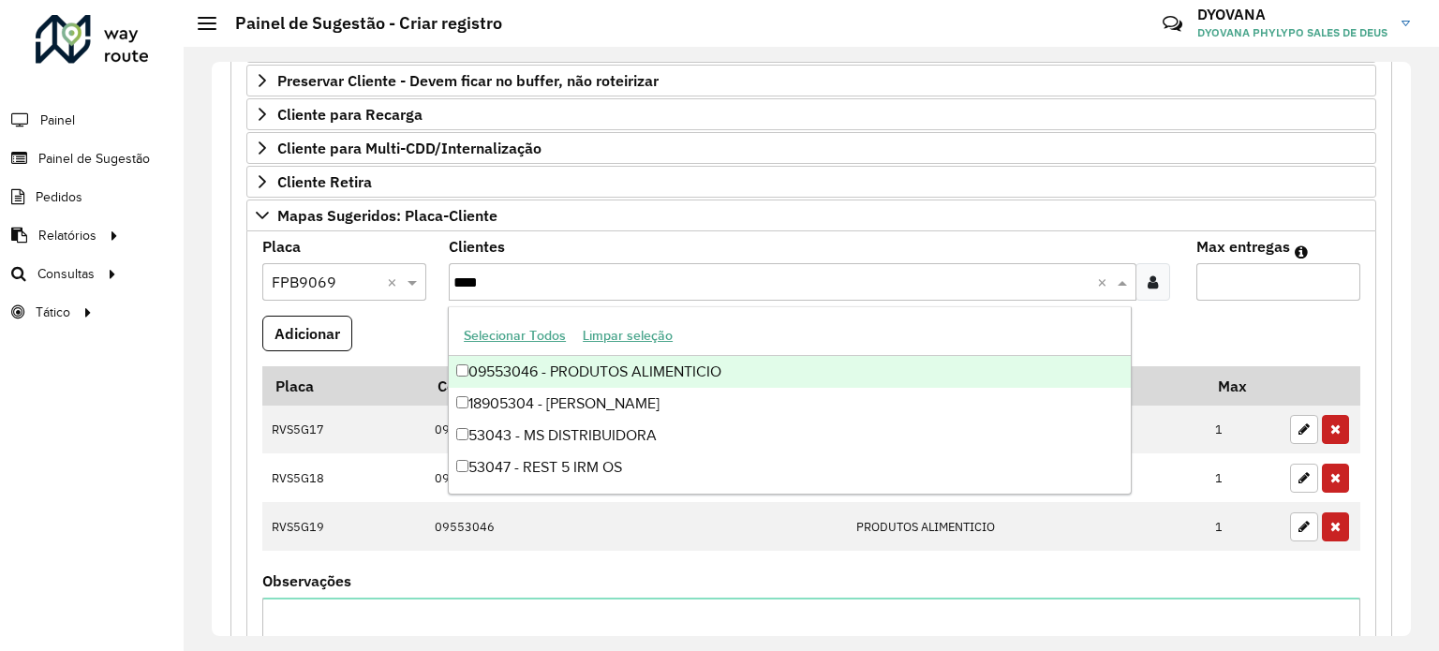
type input "*****"
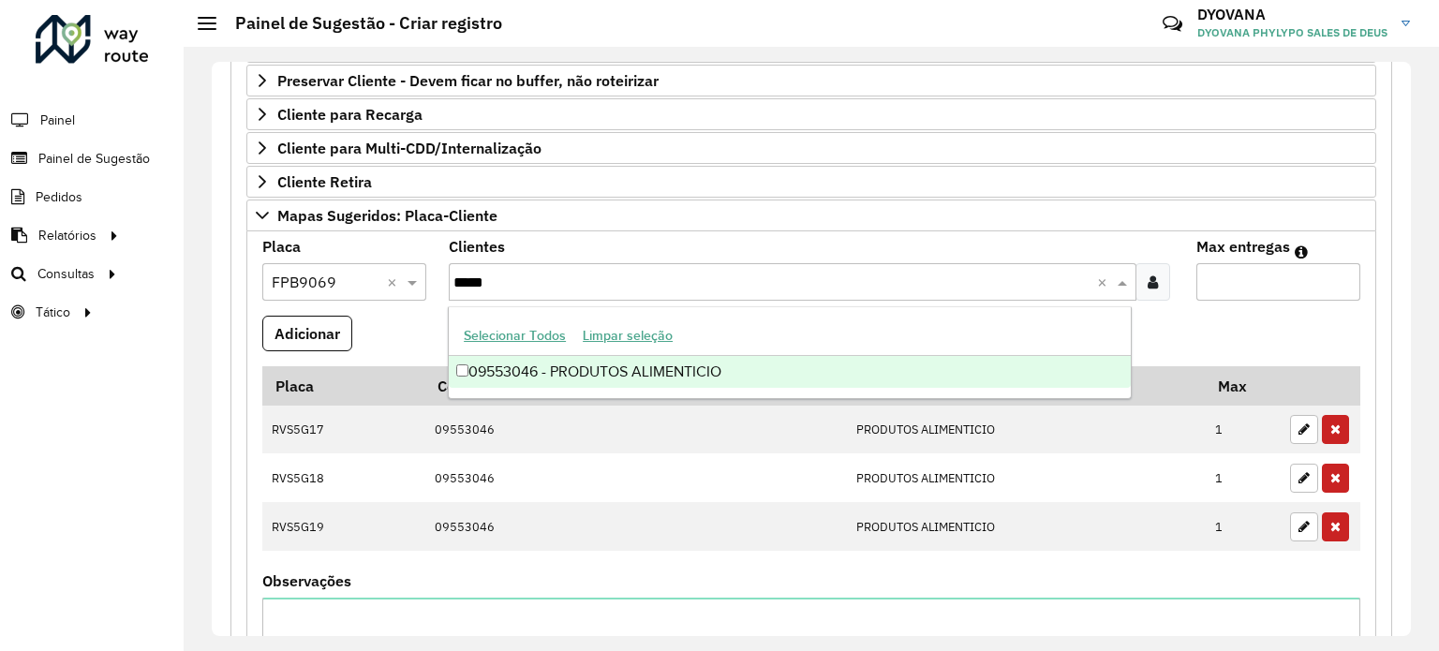
click at [622, 376] on div "09553046 - PRODUTOS ALIMENTICIO" at bounding box center [790, 372] width 682 height 32
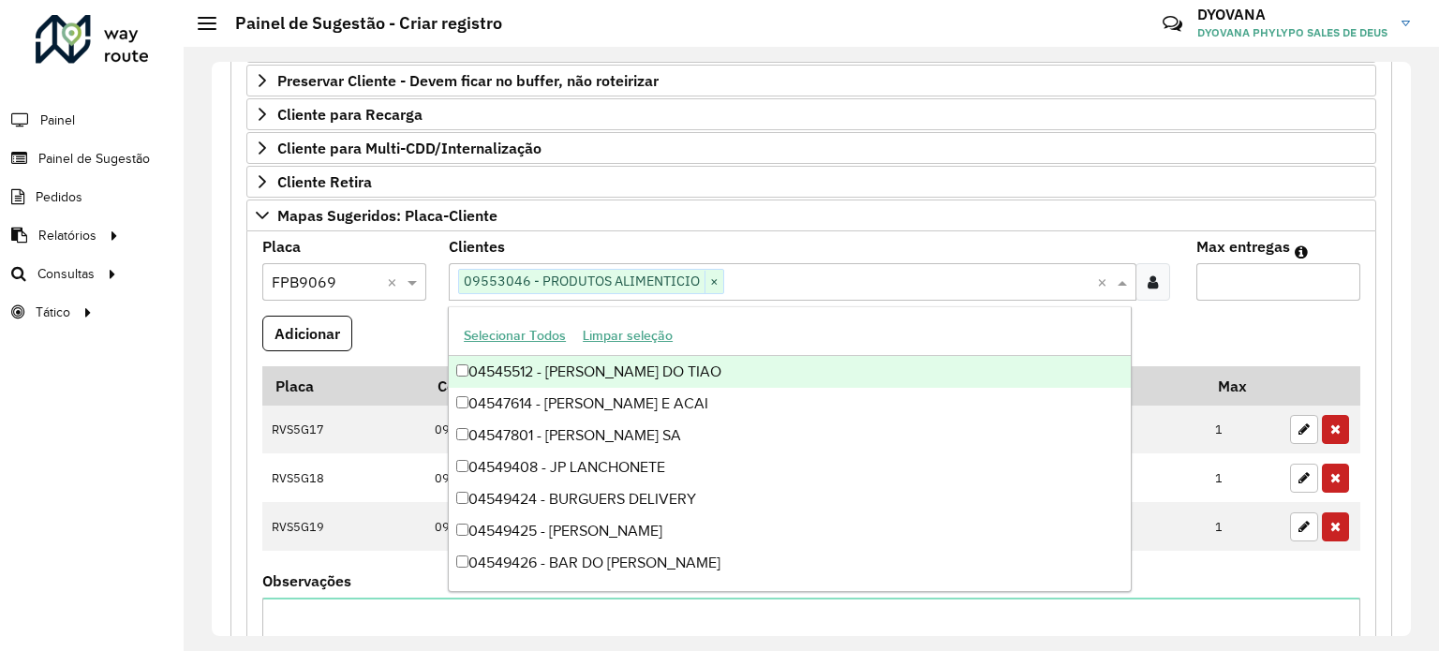
click at [1258, 276] on input "Max entregas" at bounding box center [1278, 281] width 164 height 37
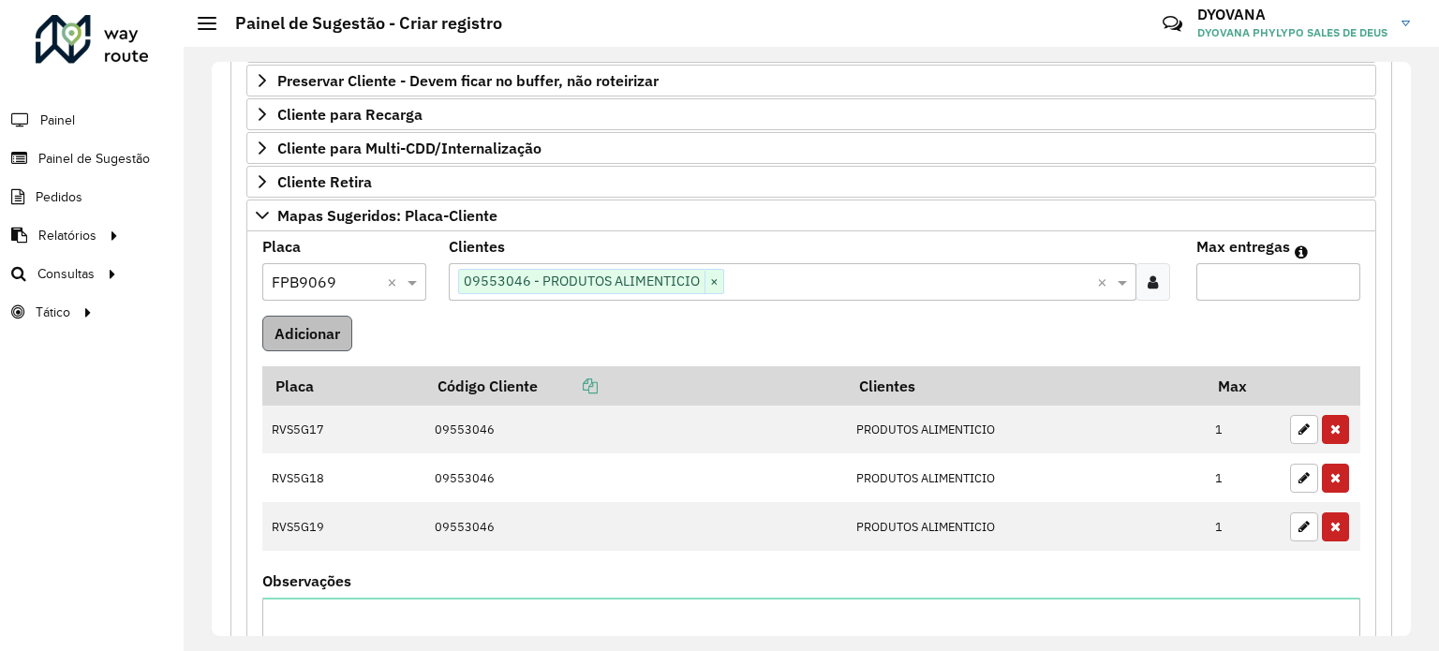
type input "*"
click at [291, 327] on button "Adicionar" at bounding box center [307, 334] width 90 height 36
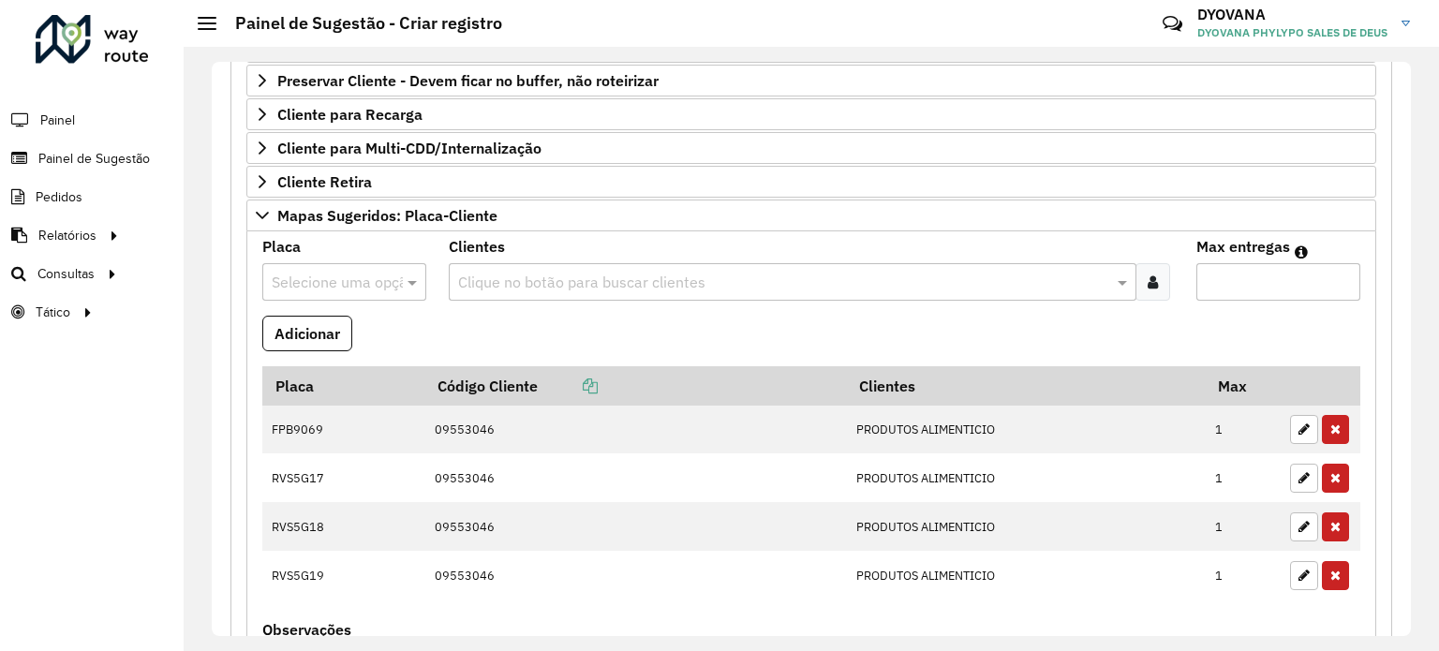
click at [323, 280] on input "text" at bounding box center [326, 283] width 108 height 22
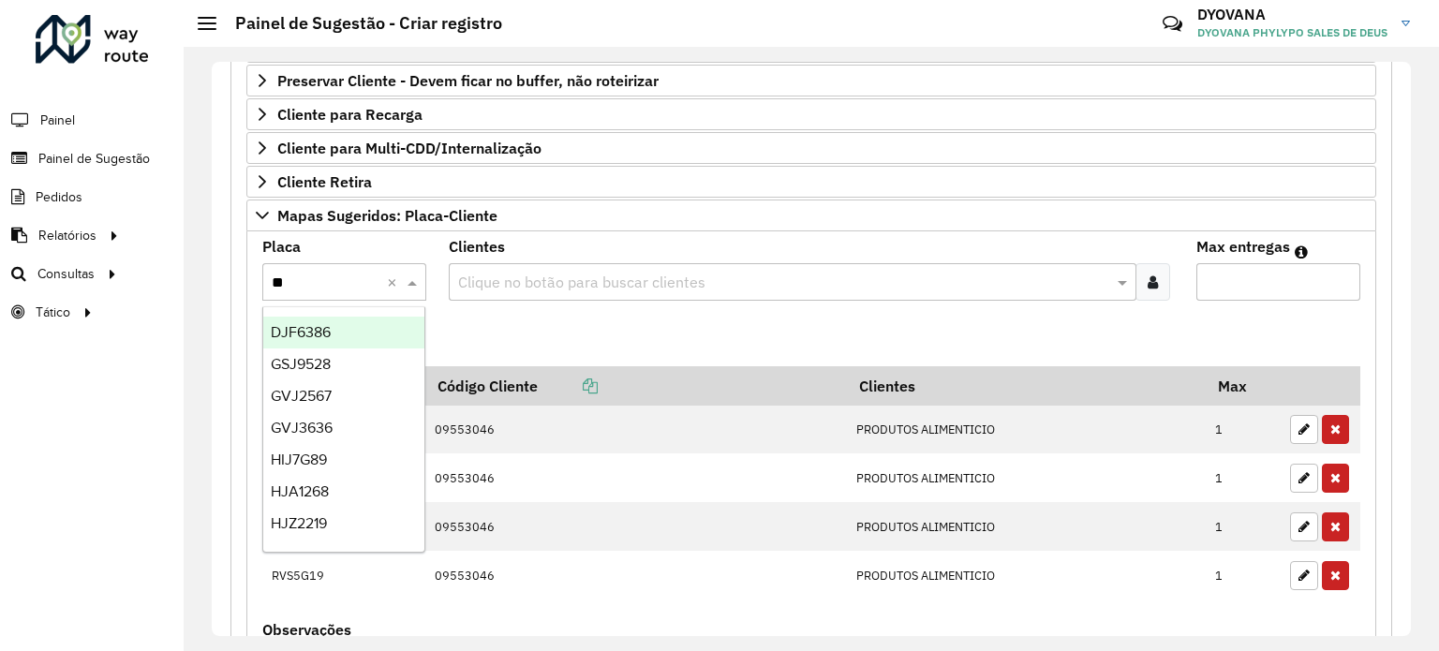
type input "***"
click at [368, 327] on div "JBD7A22" at bounding box center [344, 333] width 162 height 32
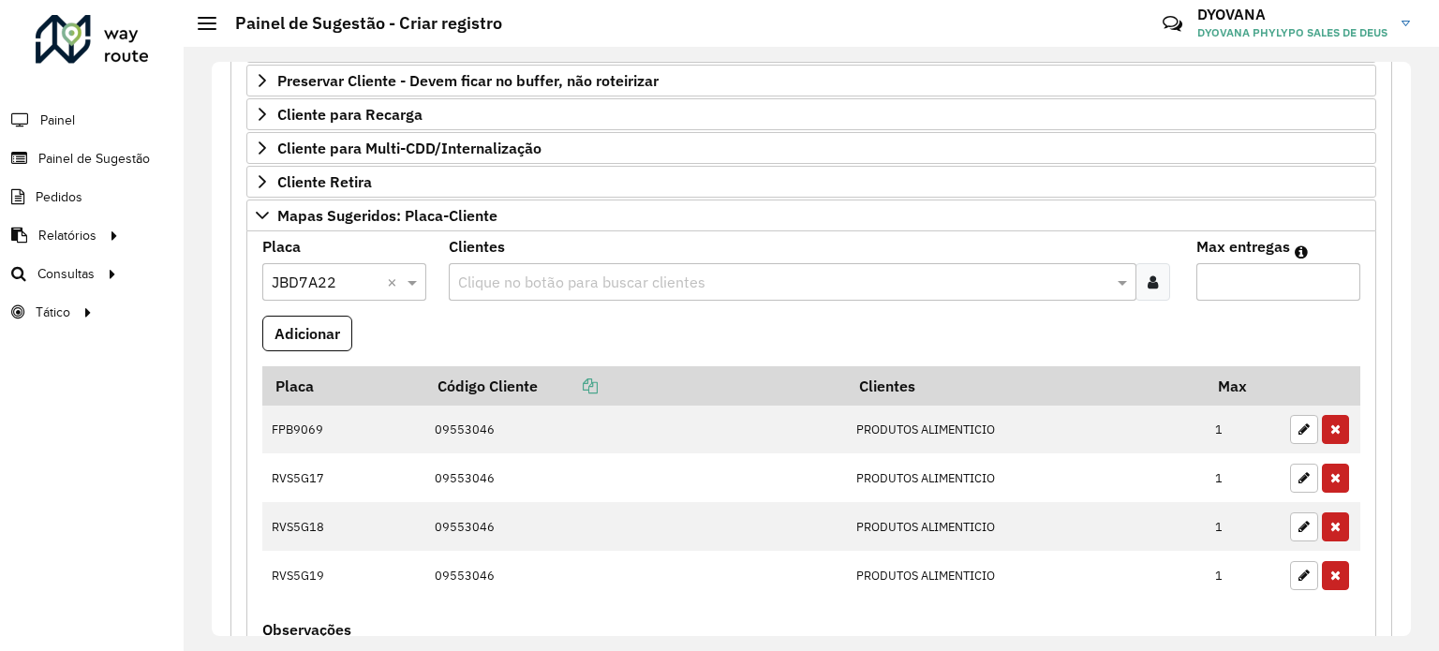
click at [538, 274] on input "text" at bounding box center [782, 283] width 659 height 22
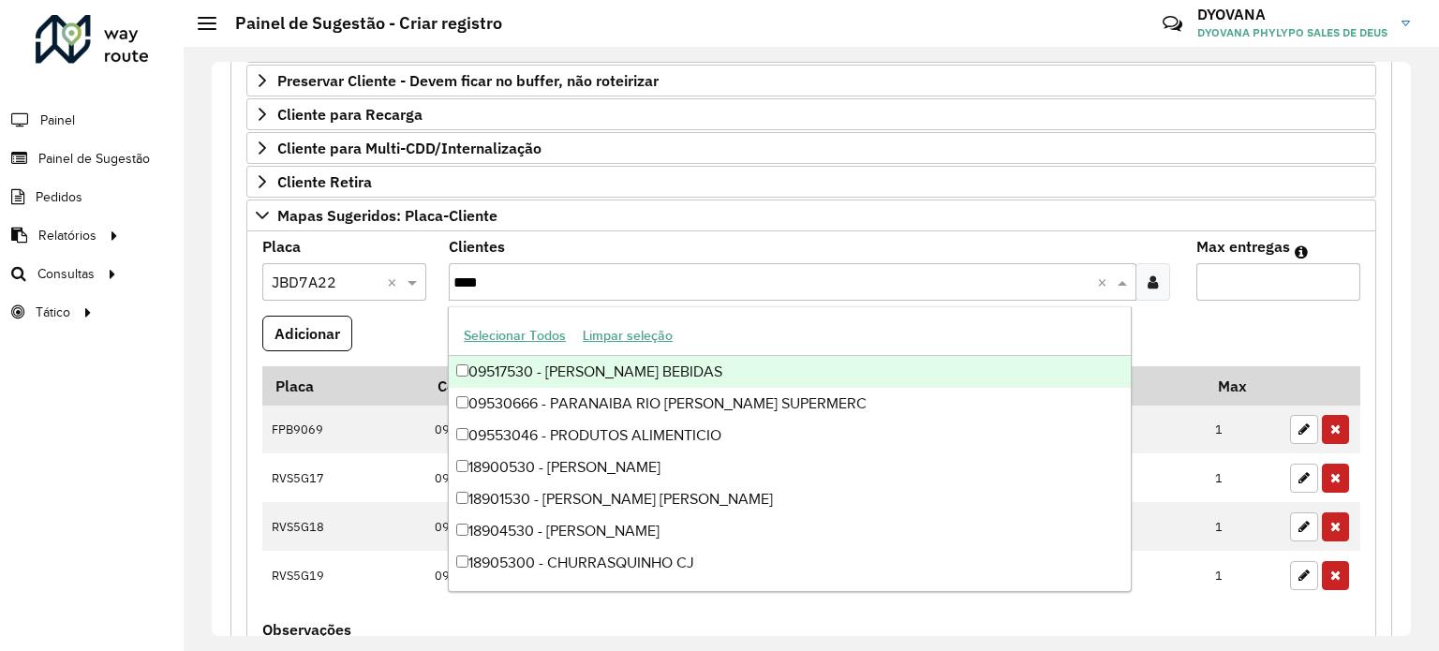
type input "*****"
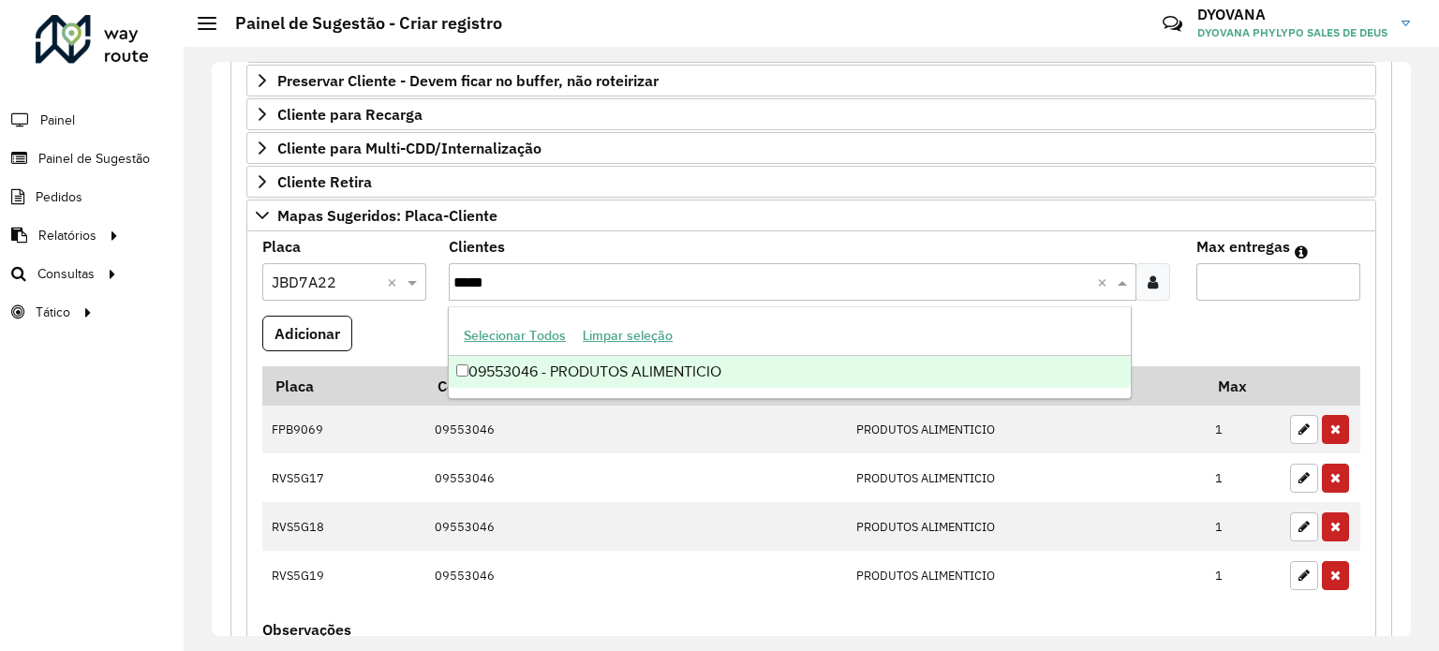
click at [654, 373] on div "09553046 - PRODUTOS ALIMENTICIO" at bounding box center [790, 372] width 682 height 32
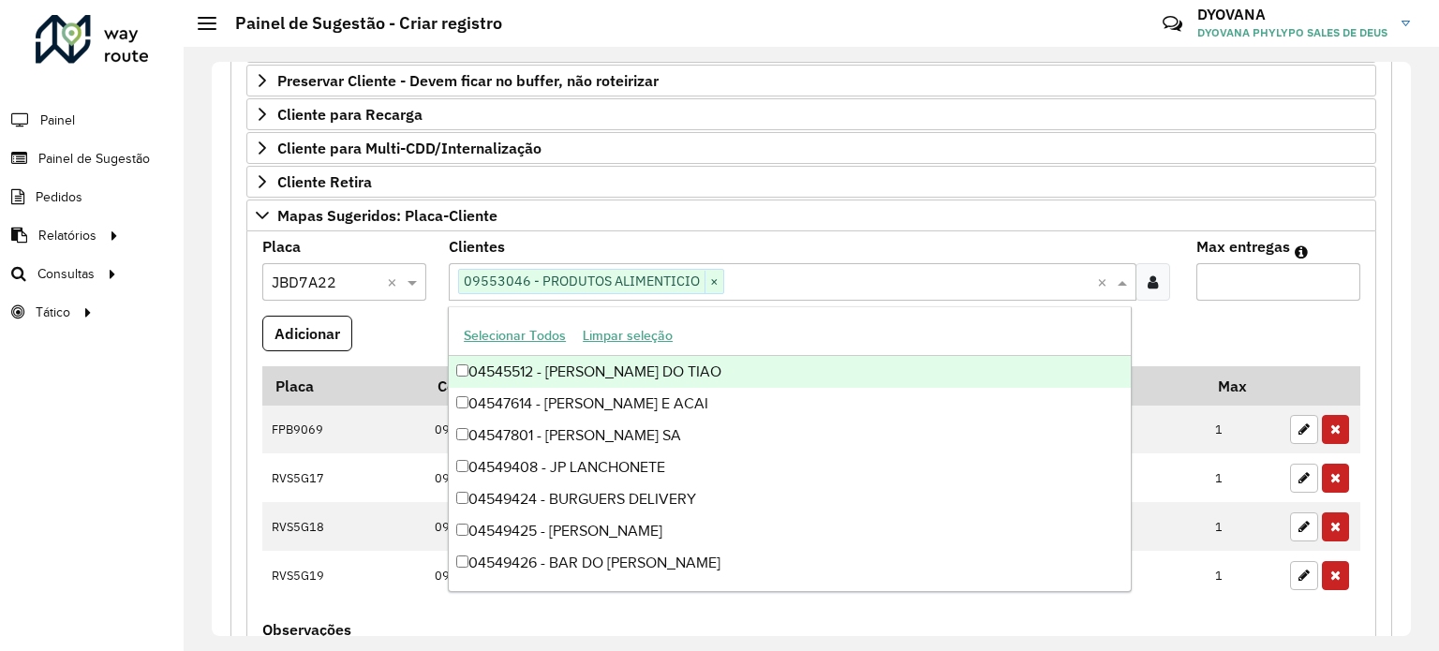
click at [1236, 282] on input "Max entregas" at bounding box center [1278, 281] width 164 height 37
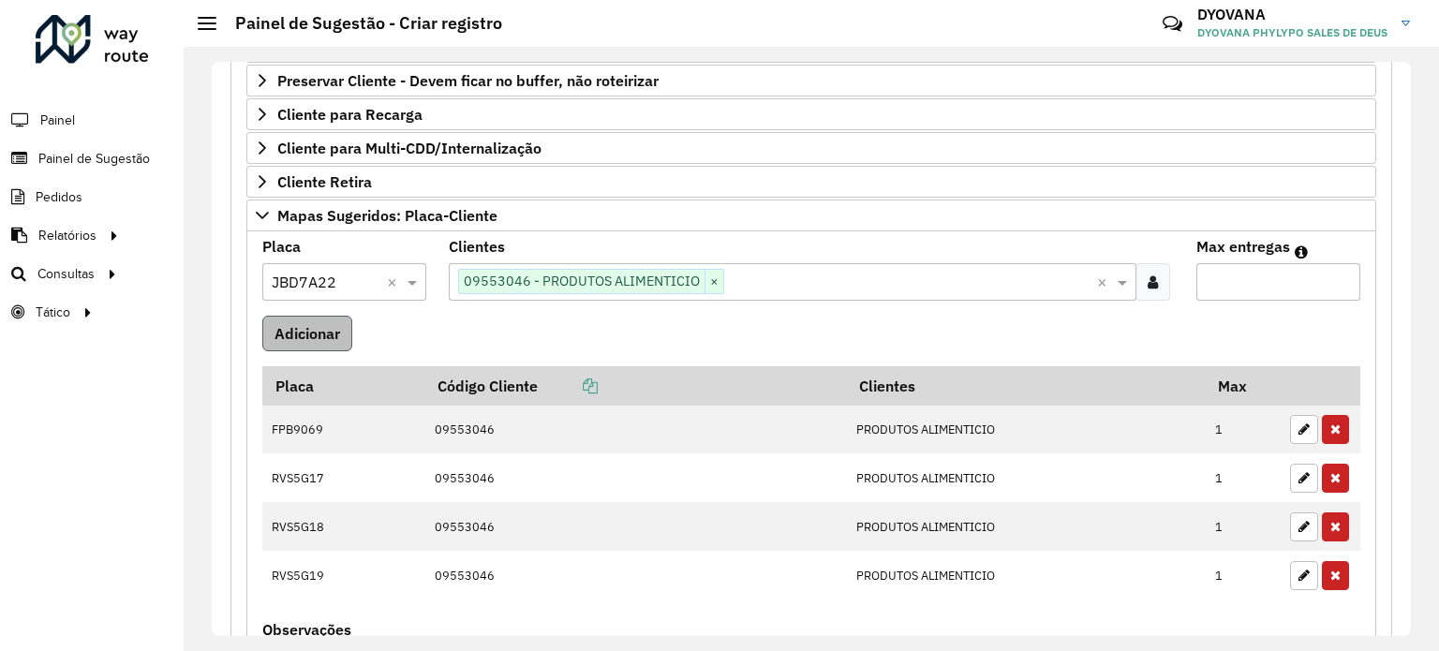
type input "*"
click at [274, 333] on button "Adicionar" at bounding box center [307, 334] width 90 height 36
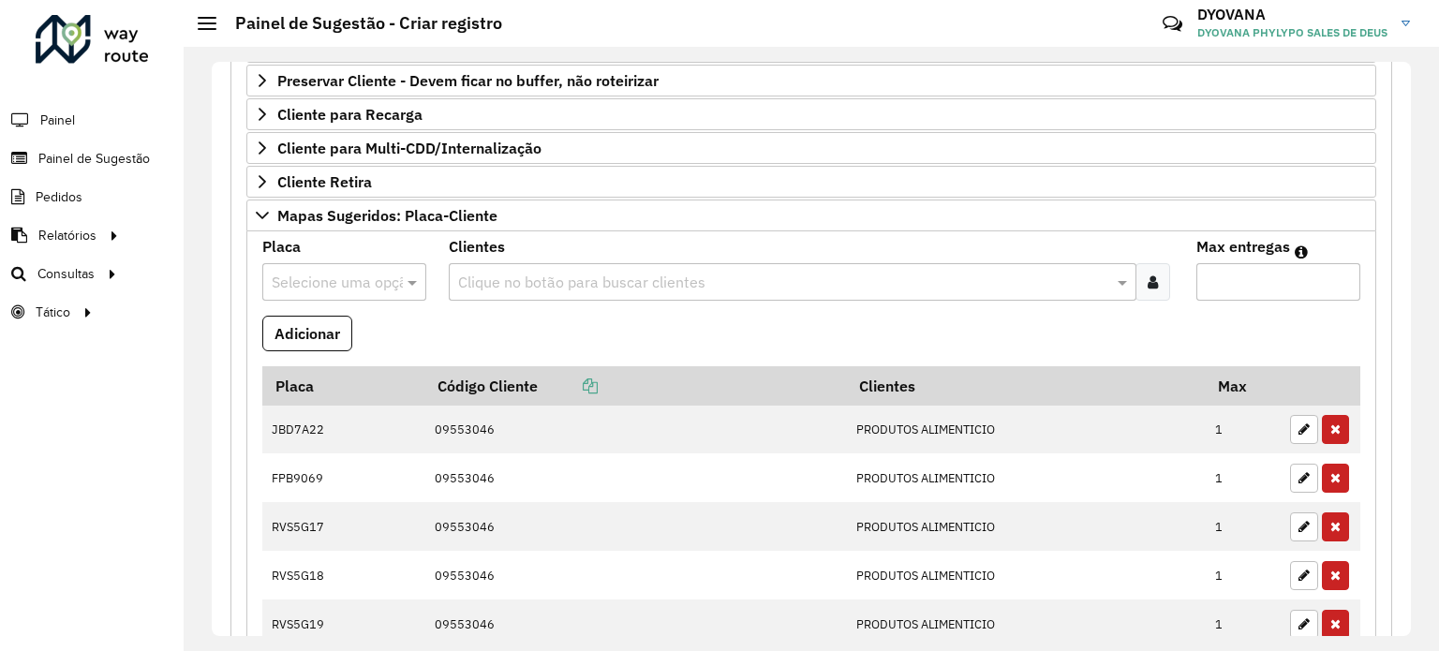
scroll to position [463, 0]
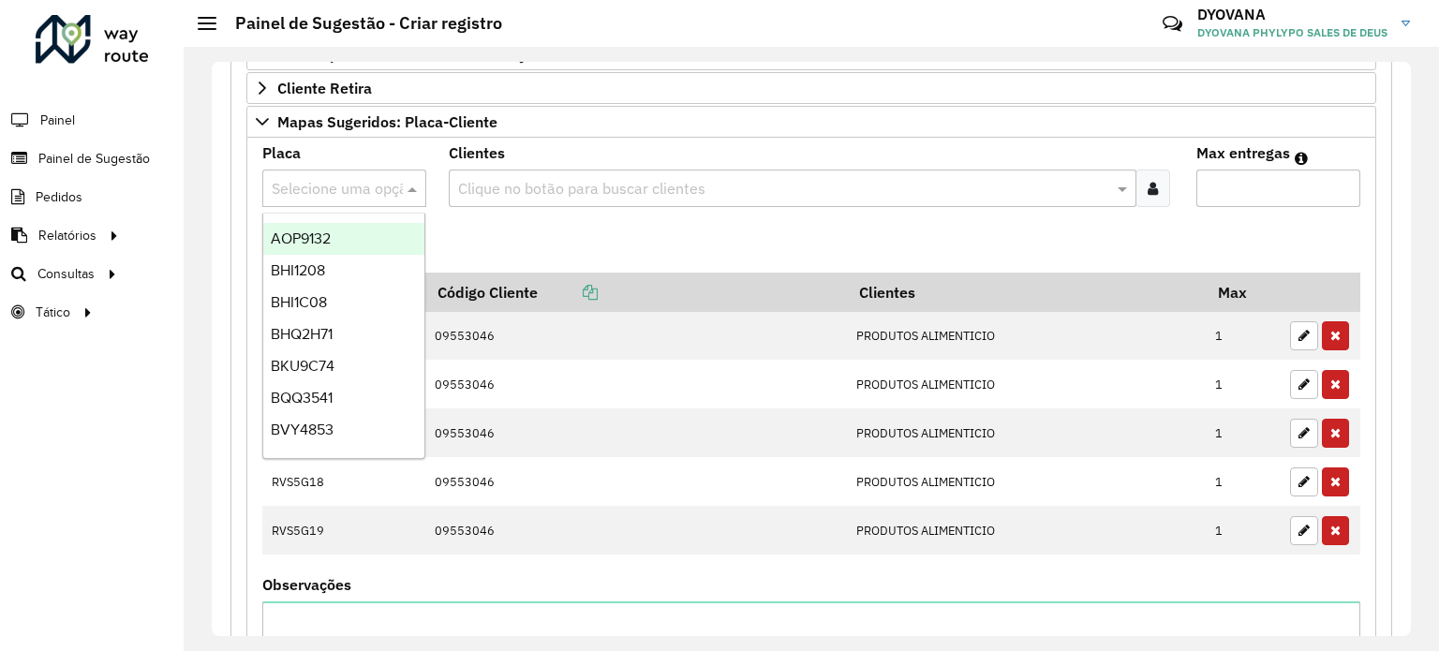
click at [348, 184] on input "text" at bounding box center [326, 189] width 108 height 22
type input "***"
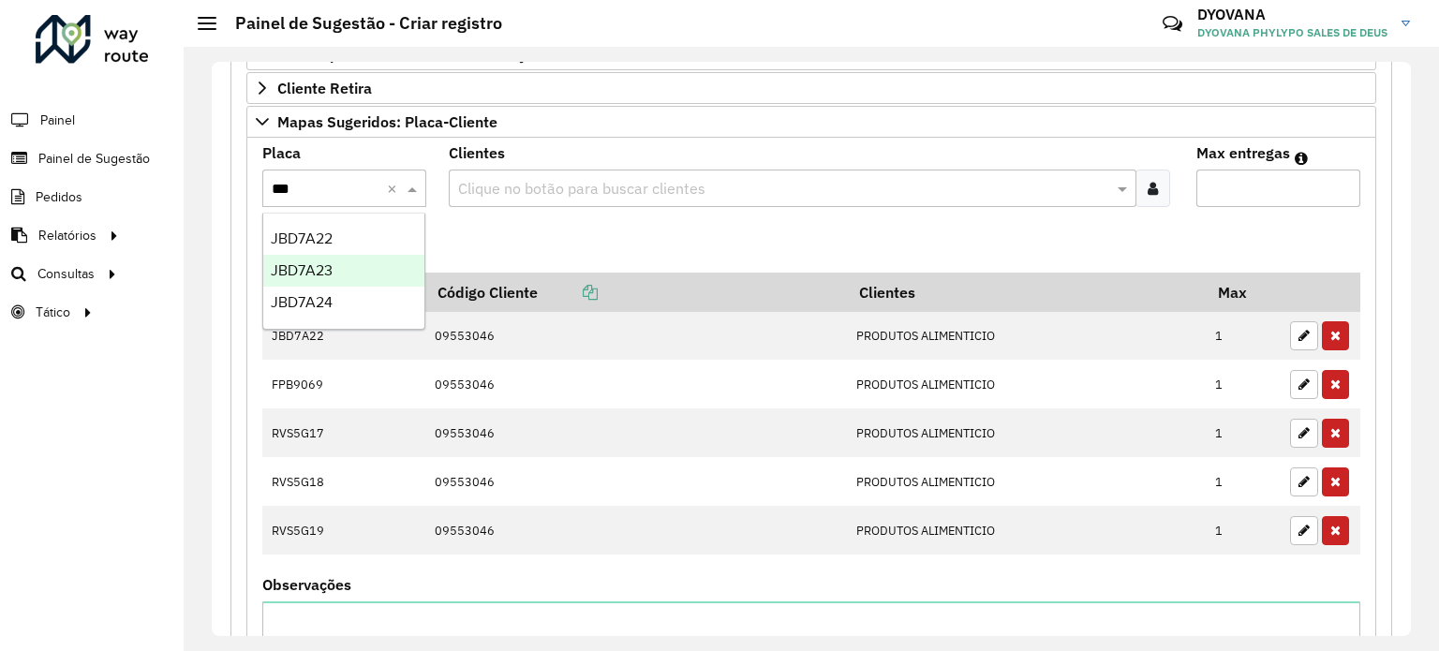
drag, startPoint x: 383, startPoint y: 265, endPoint x: 407, endPoint y: 247, distance: 30.2
click at [383, 264] on div "JBD7A23" at bounding box center [344, 271] width 162 height 32
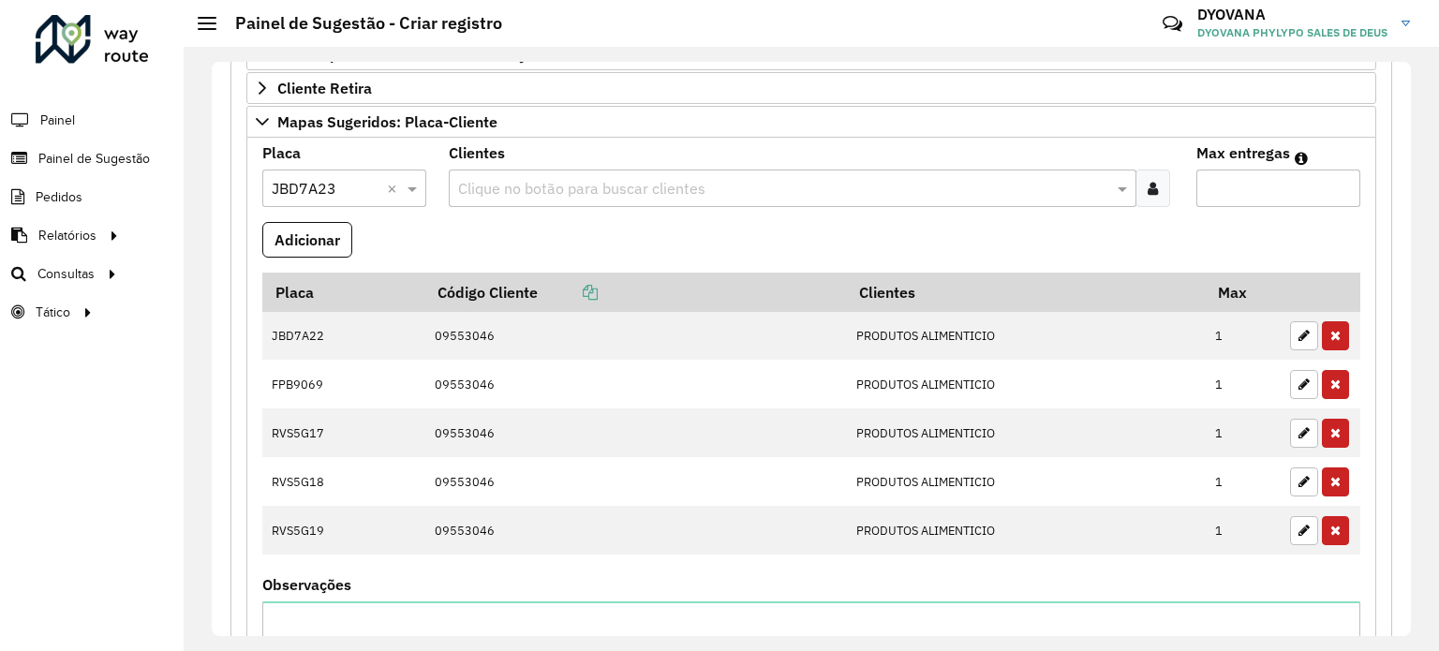
click at [550, 178] on input "text" at bounding box center [782, 189] width 659 height 22
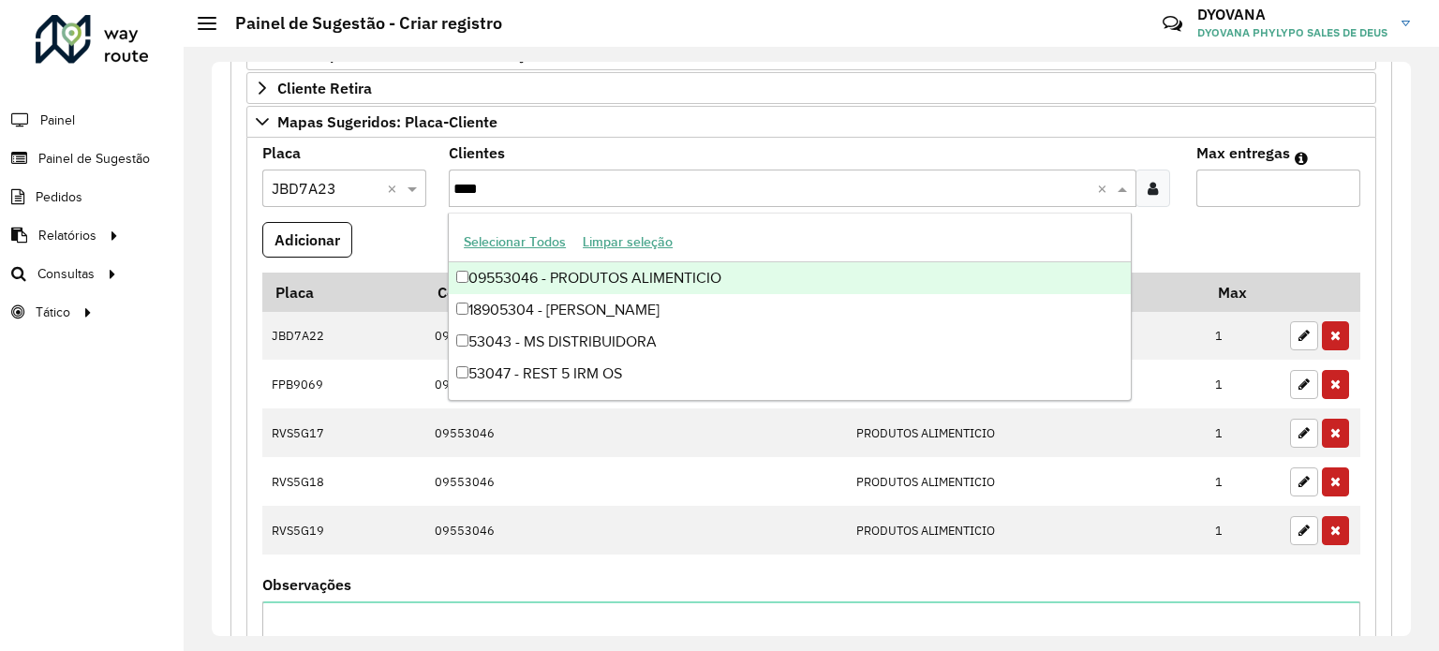
type input "*****"
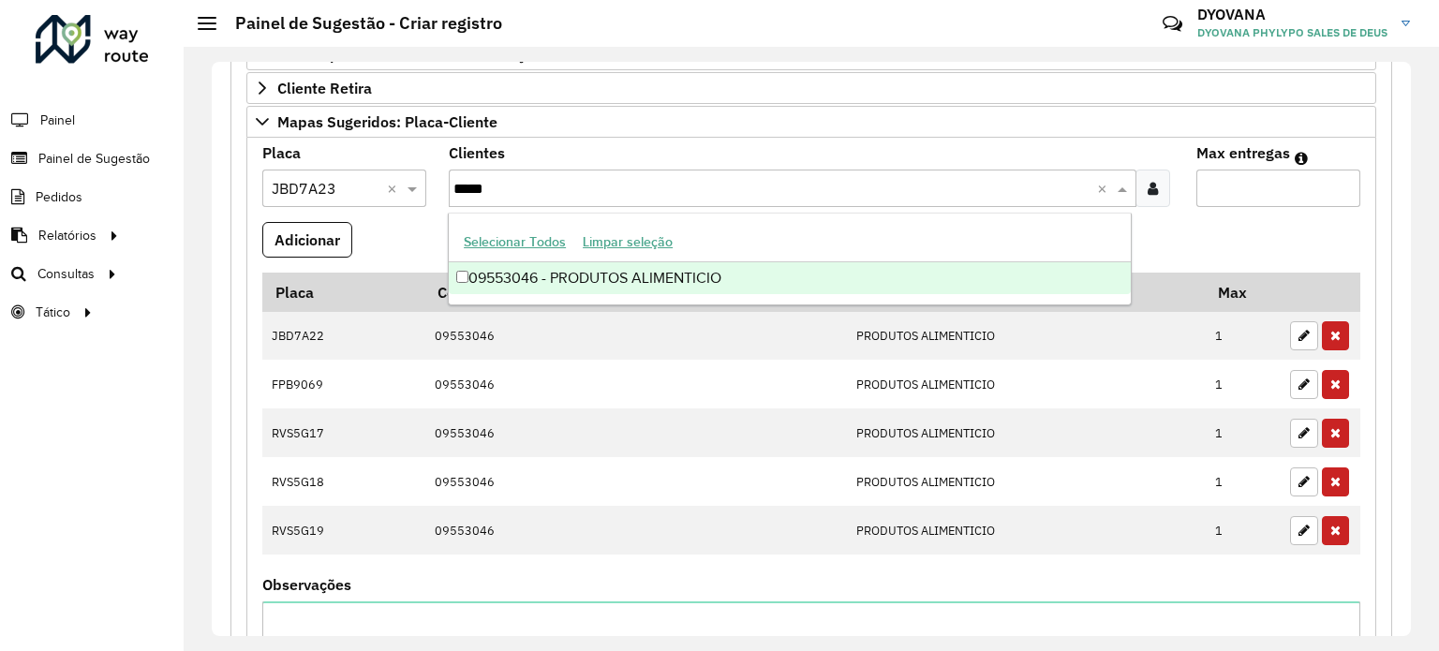
click at [604, 276] on div "09553046 - PRODUTOS ALIMENTICIO" at bounding box center [790, 278] width 682 height 32
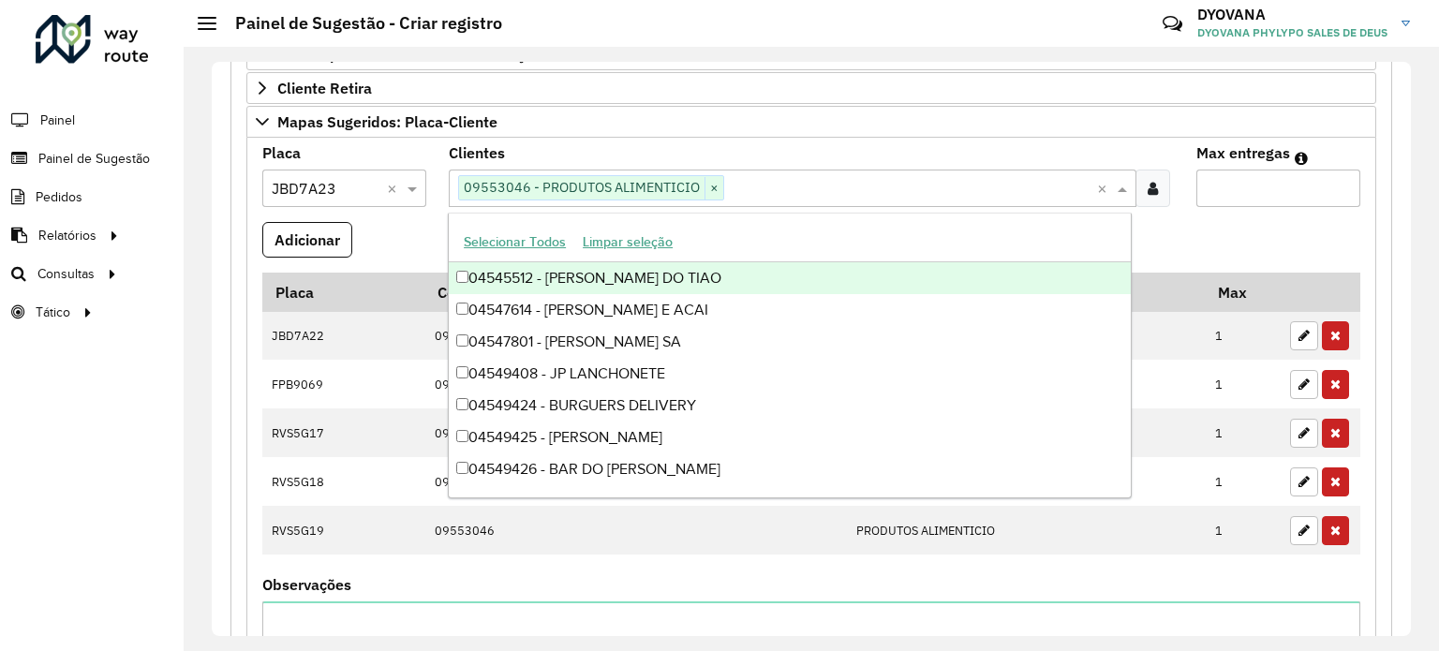
click at [1265, 186] on input "Max entregas" at bounding box center [1278, 188] width 164 height 37
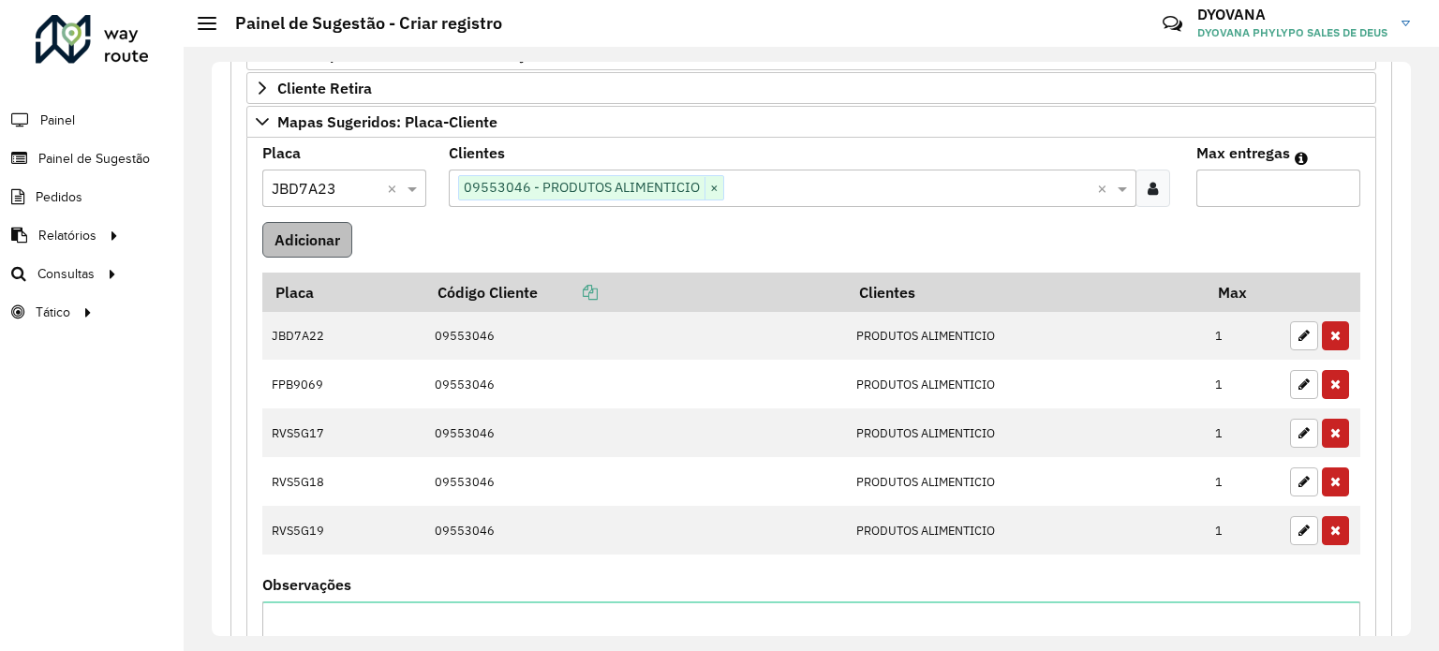
type input "*"
click at [314, 237] on button "Adicionar" at bounding box center [307, 240] width 90 height 36
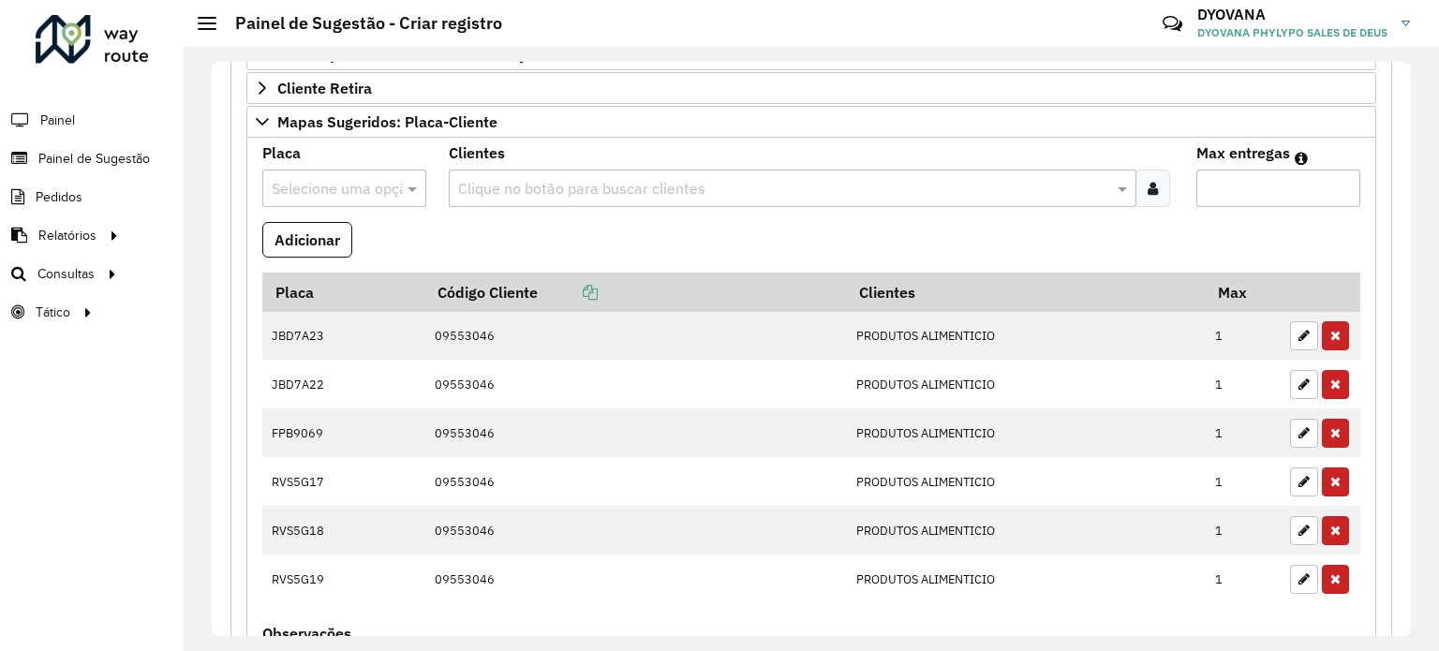
click at [333, 187] on input "text" at bounding box center [326, 189] width 108 height 22
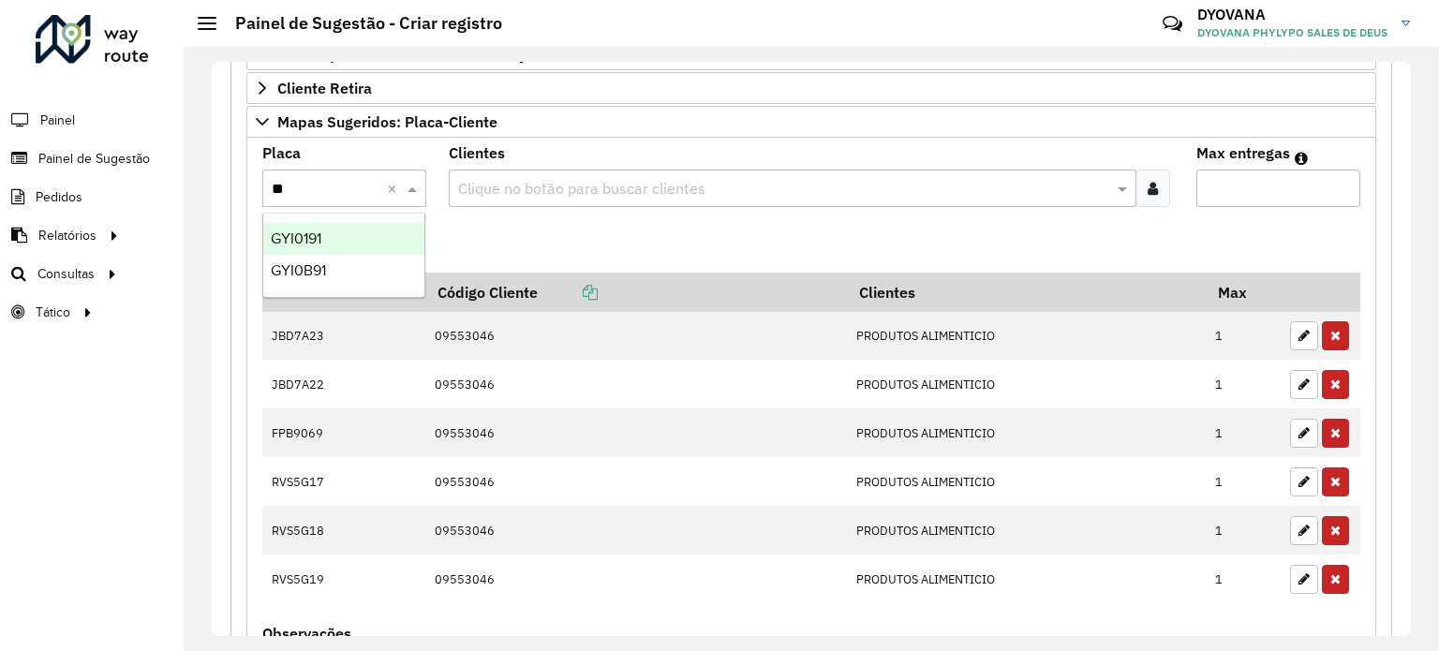
type input "***"
click at [337, 272] on div "GYI0B91" at bounding box center [344, 271] width 162 height 32
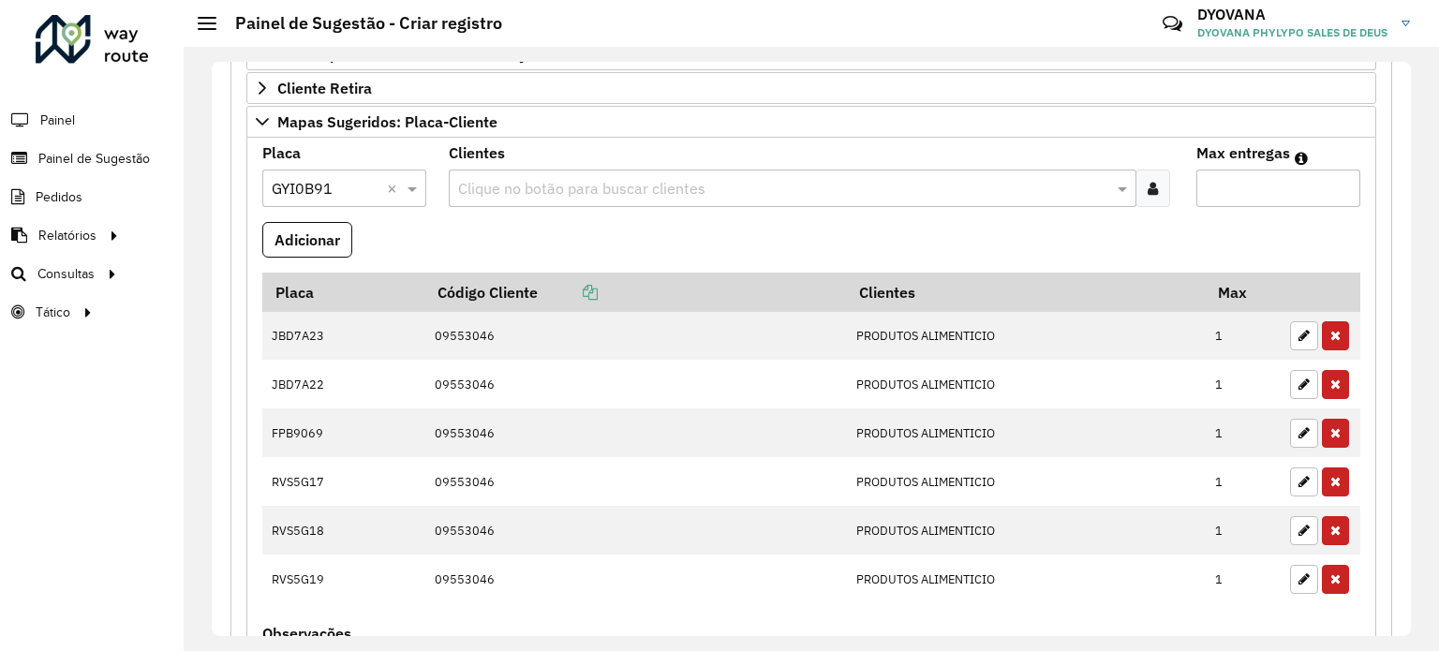
click at [522, 185] on input "text" at bounding box center [782, 189] width 659 height 22
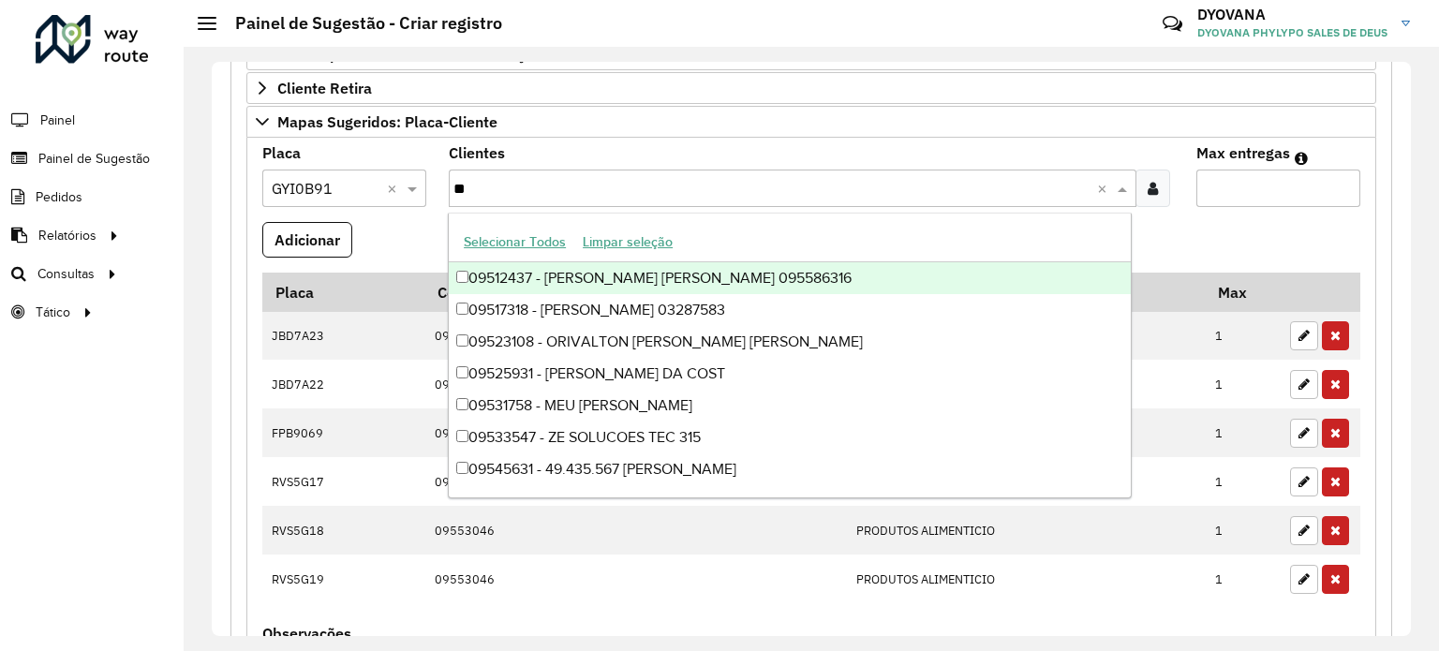
type input "***"
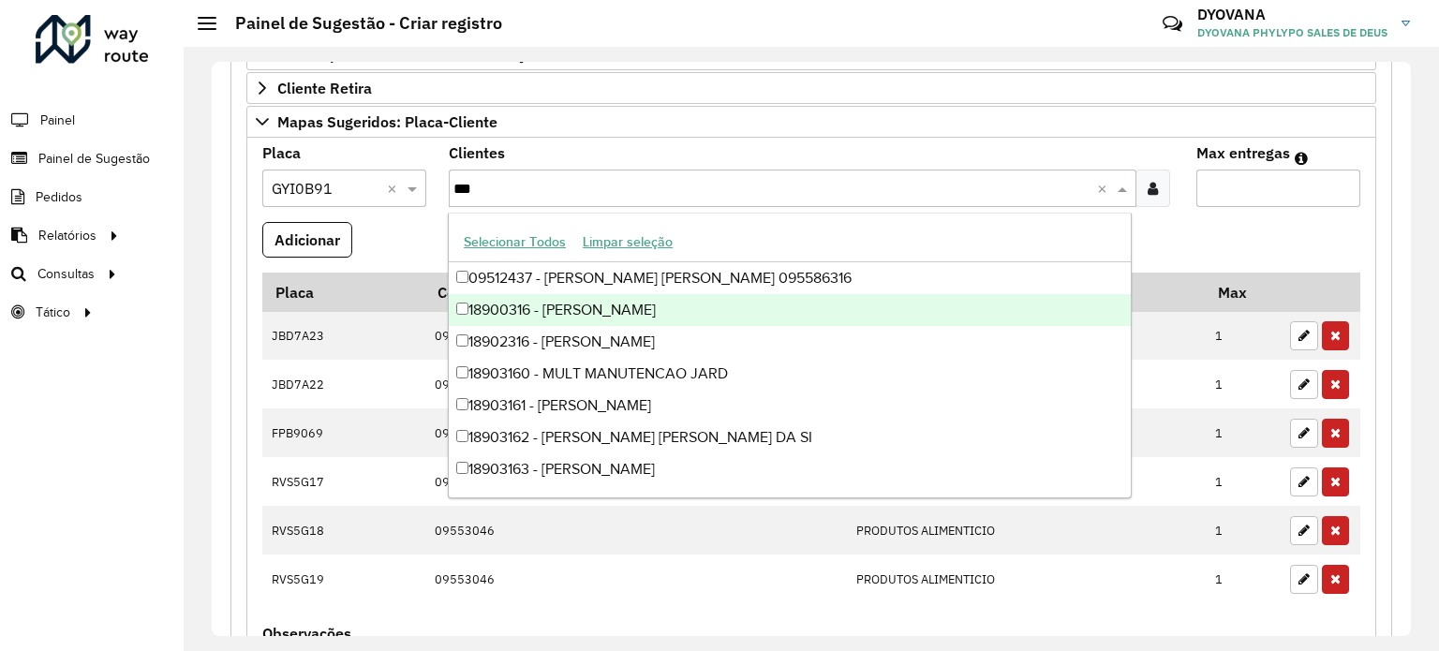
click at [621, 322] on div "18900316 - [PERSON_NAME]" at bounding box center [790, 310] width 682 height 32
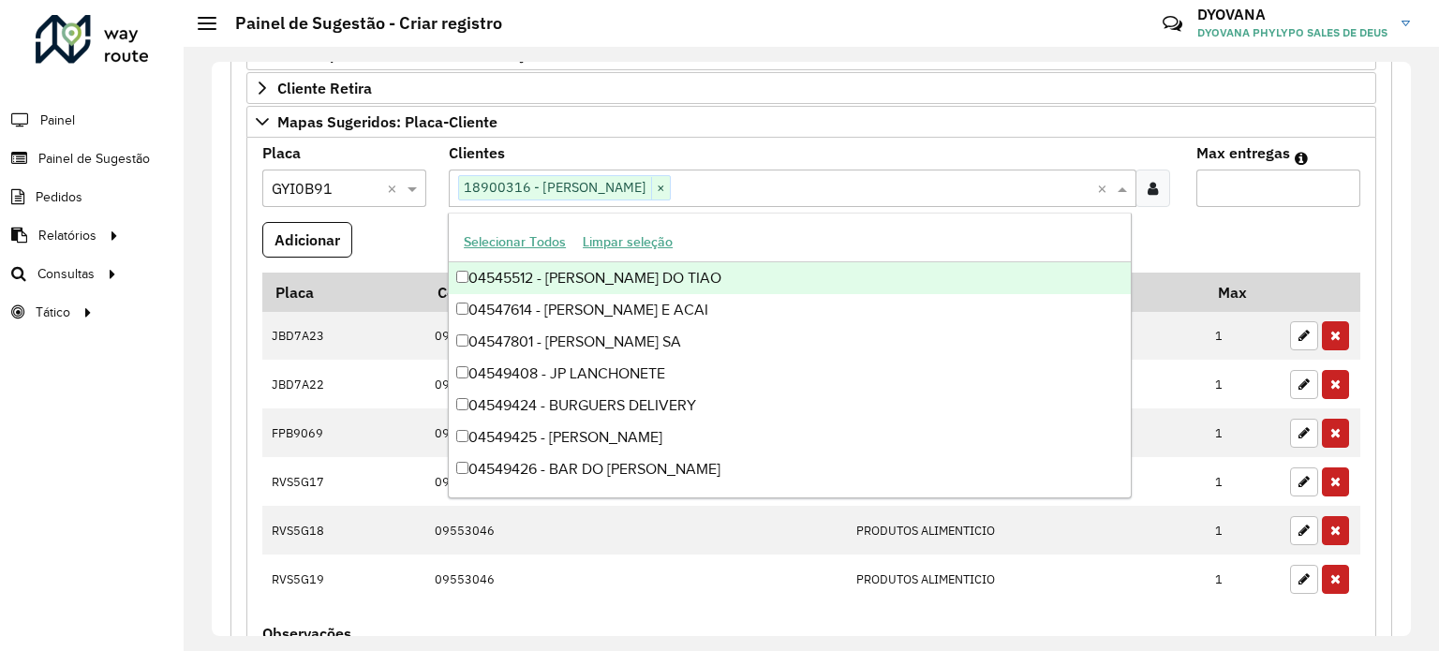
click at [1278, 190] on input "Max entregas" at bounding box center [1278, 188] width 164 height 37
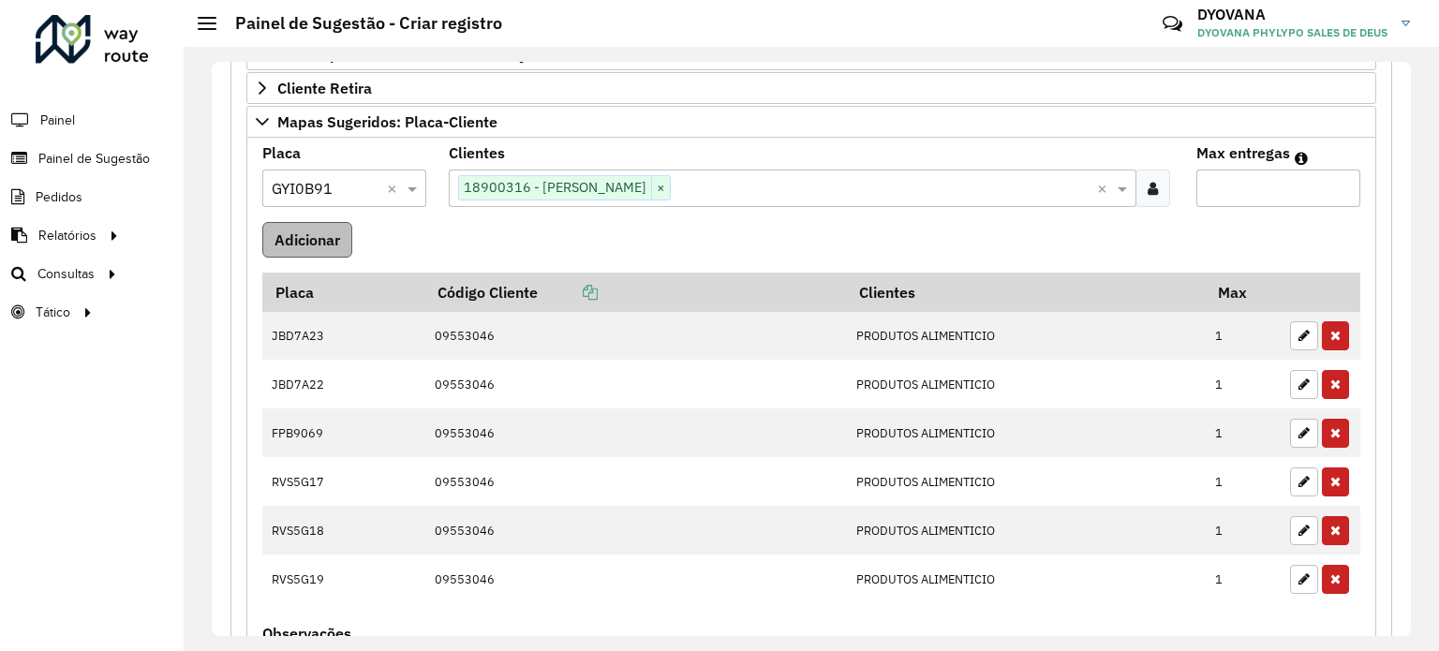
type input "*"
click at [286, 235] on button "Adicionar" at bounding box center [307, 240] width 90 height 36
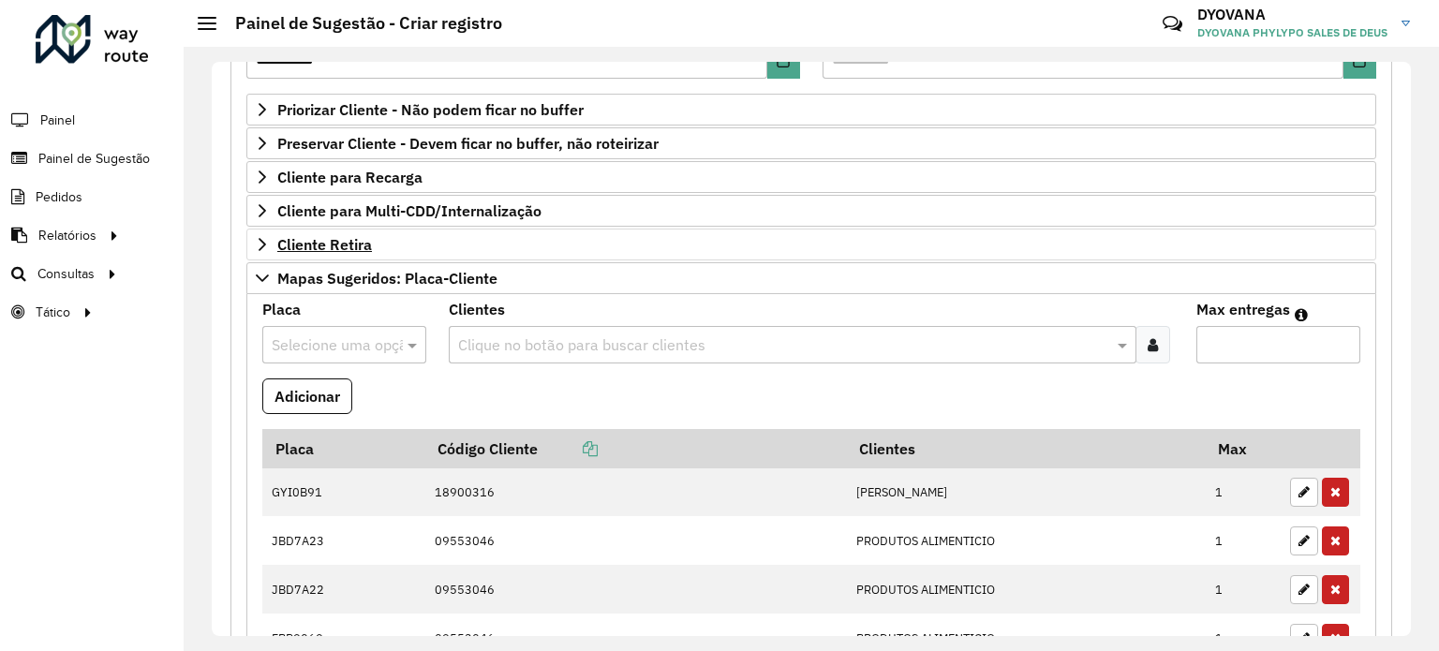
scroll to position [173, 0]
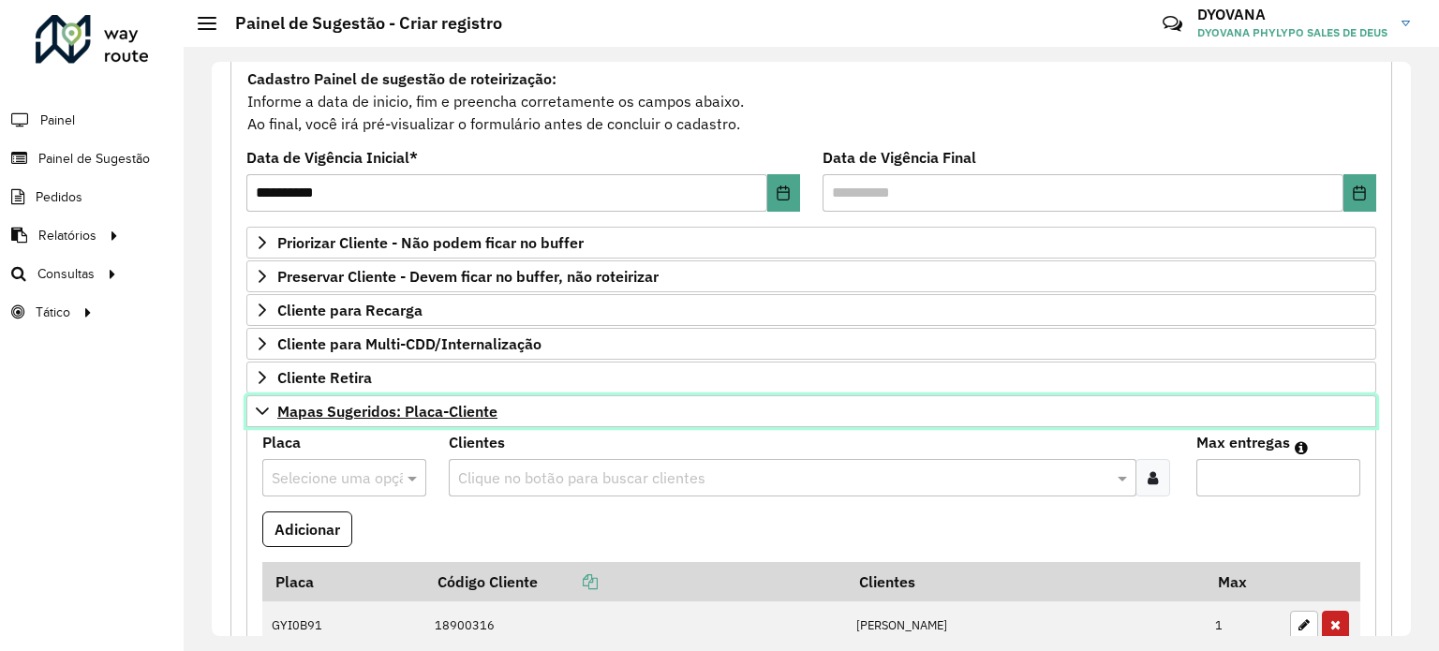
click at [393, 410] on span "Mapas Sugeridos: Placa-Cliente" at bounding box center [387, 411] width 220 height 15
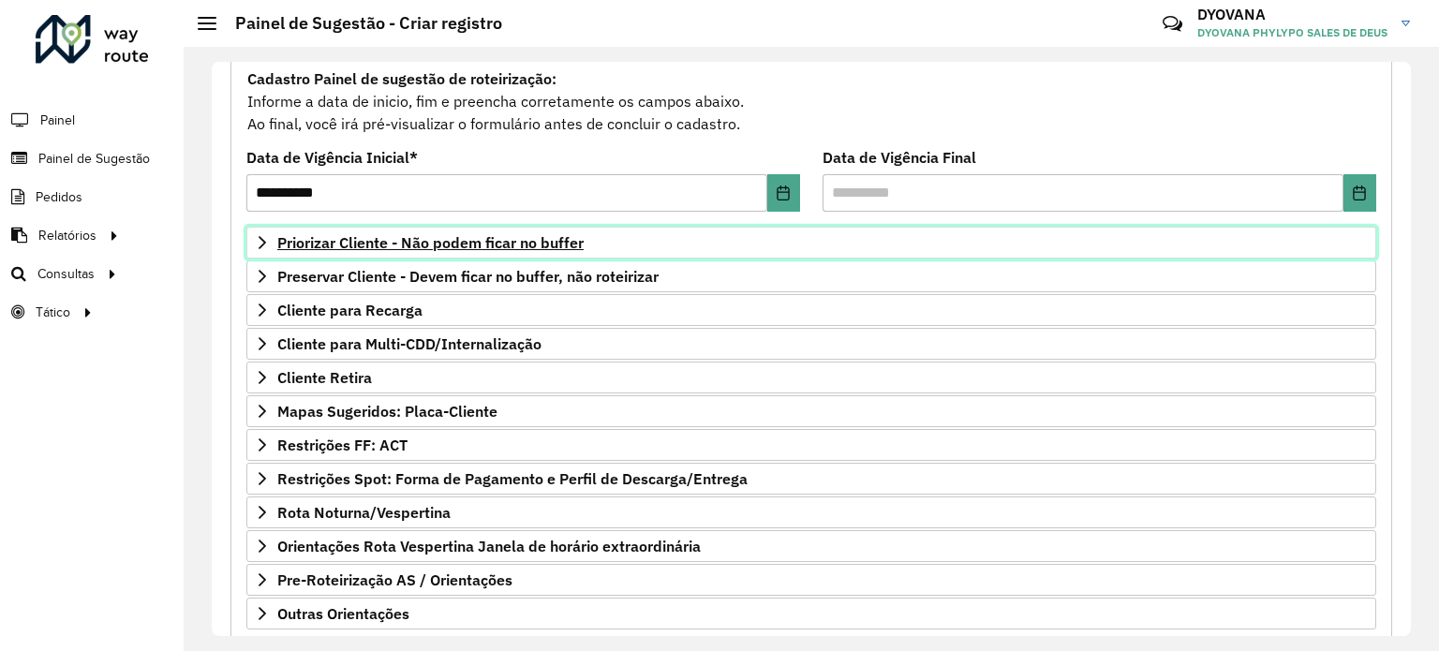
click at [485, 243] on span "Priorizar Cliente - Não podem ficar no buffer" at bounding box center [430, 242] width 306 height 15
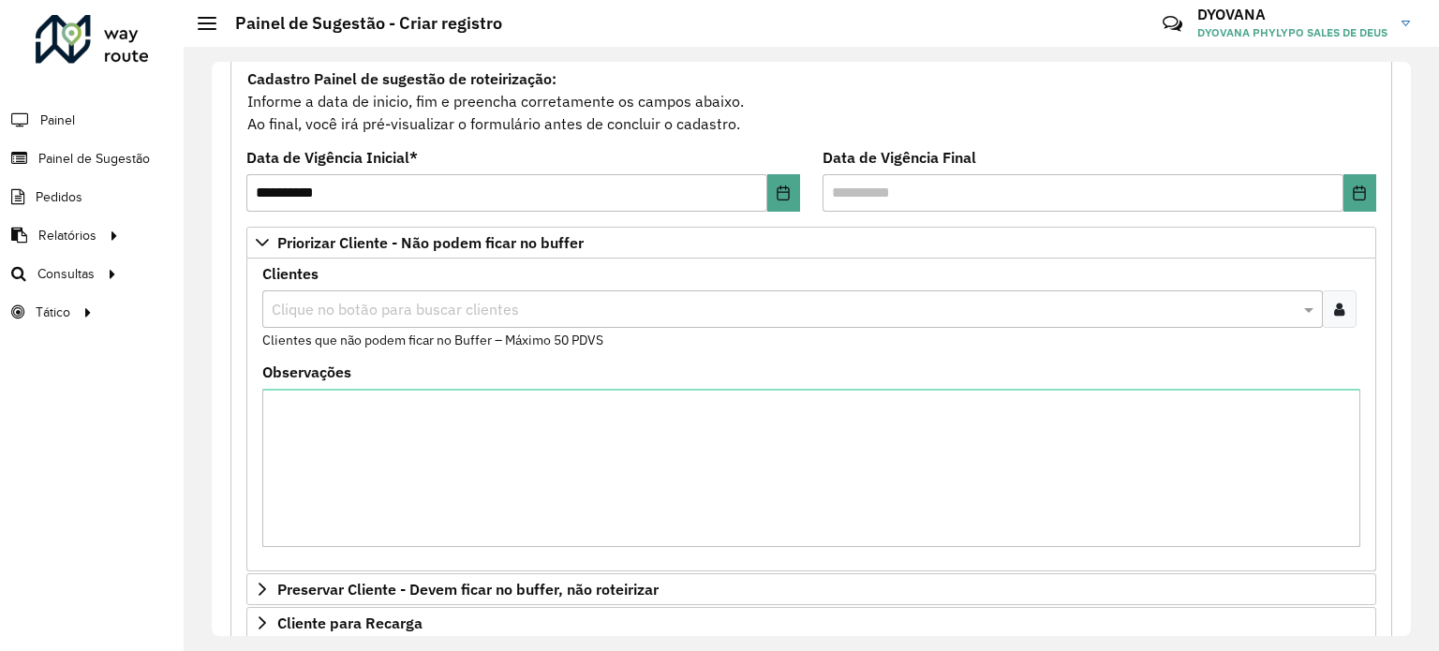
click at [1341, 307] on div at bounding box center [1339, 308] width 35 height 37
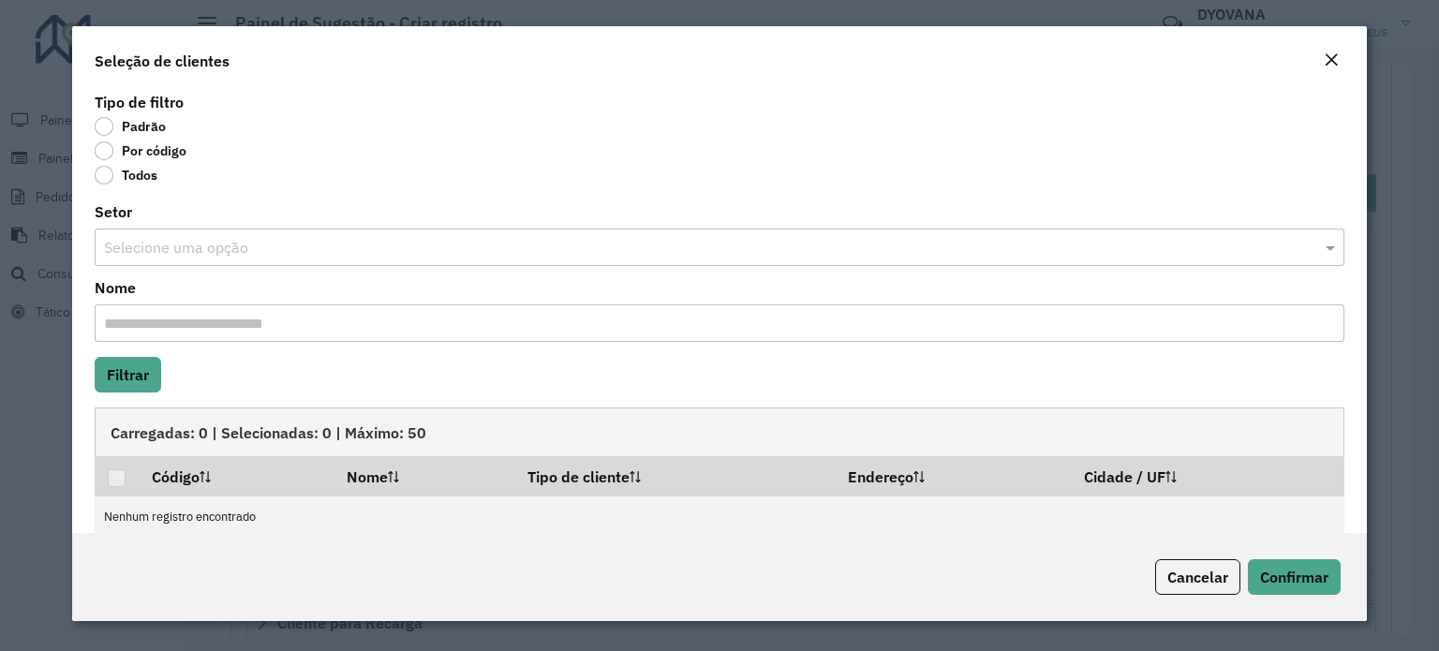
click at [105, 152] on label "Por código" at bounding box center [141, 150] width 92 height 19
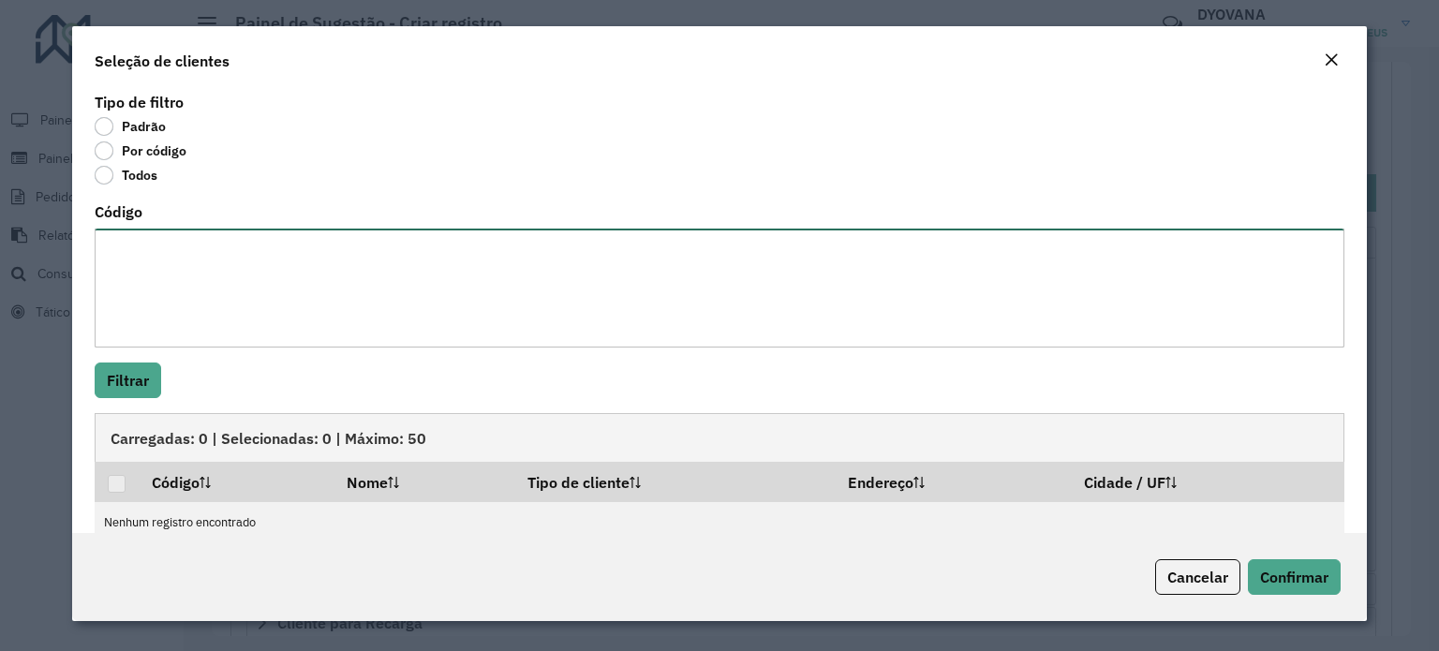
click at [203, 274] on textarea "Código" at bounding box center [720, 288] width 1250 height 119
paste textarea "***** **** **** **** **** ***** **** ***** ***** **** **** ****"
type textarea "***** **** **** **** **** ***** **** ***** ***** **** **** ****"
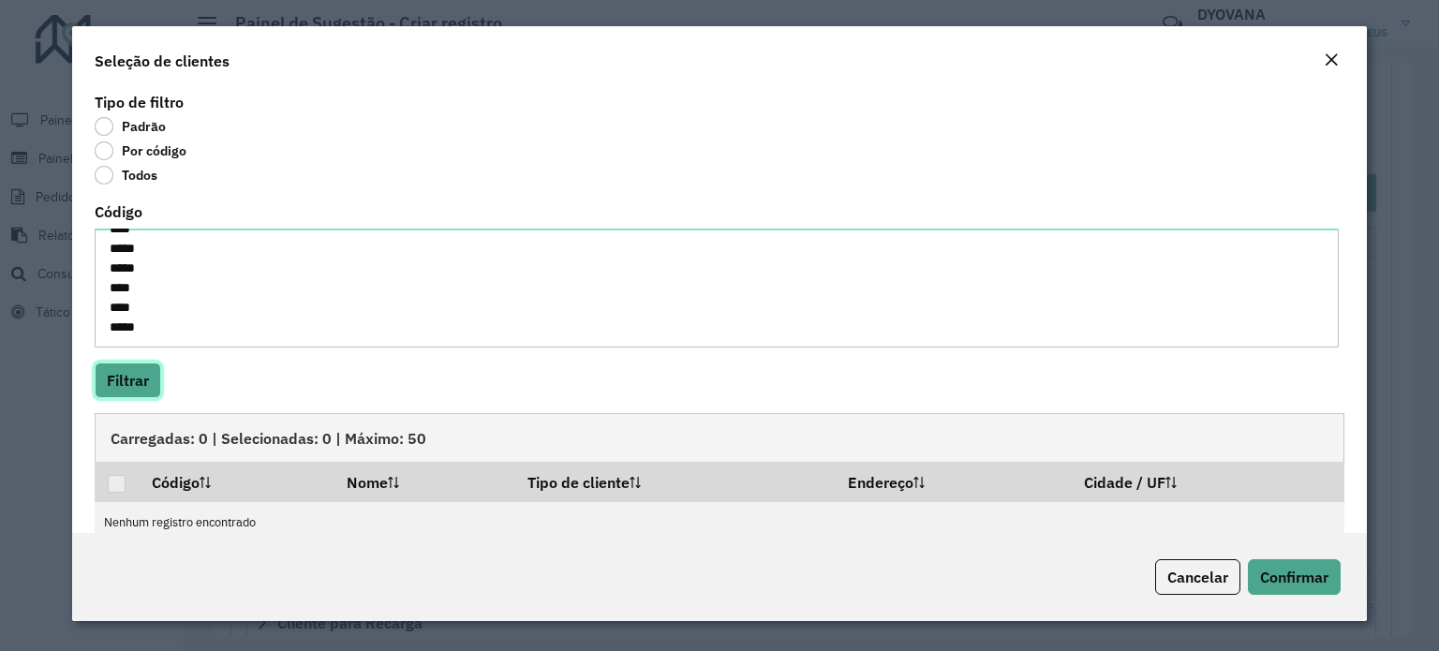
click at [118, 389] on button "Filtrar" at bounding box center [128, 381] width 67 height 36
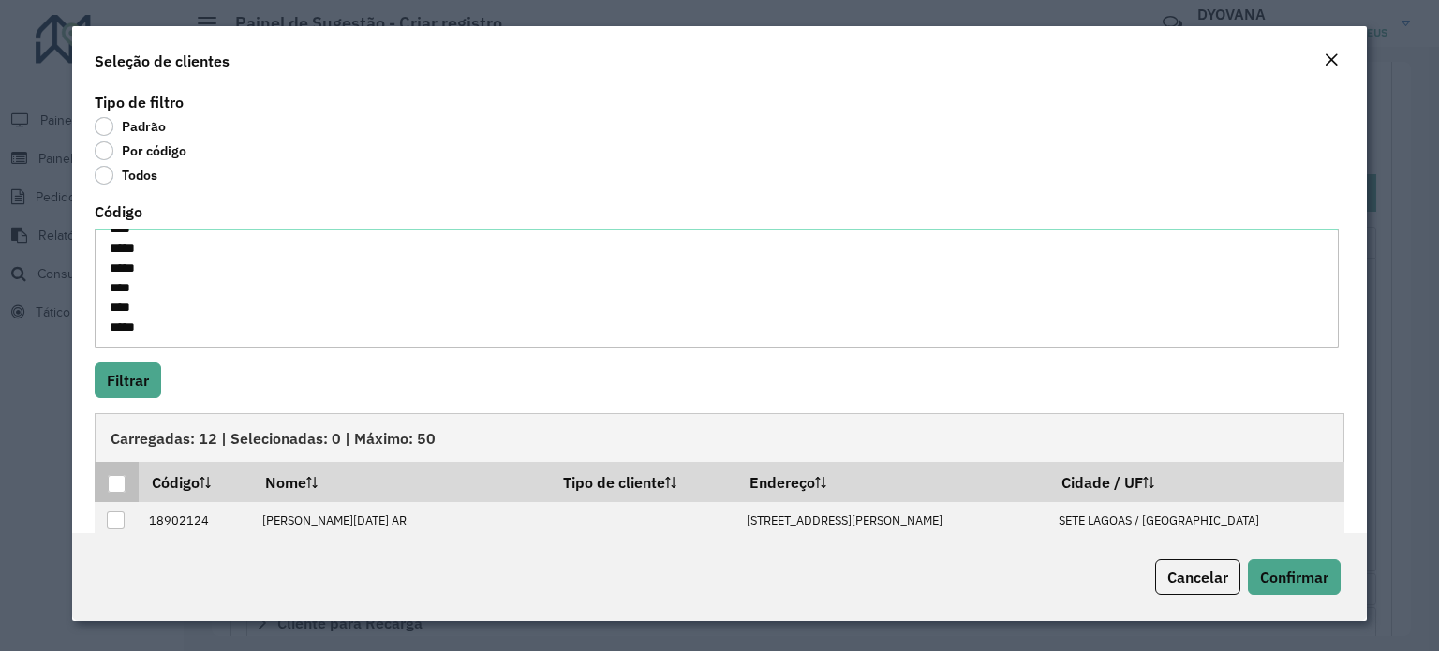
click at [115, 489] on div at bounding box center [117, 484] width 18 height 18
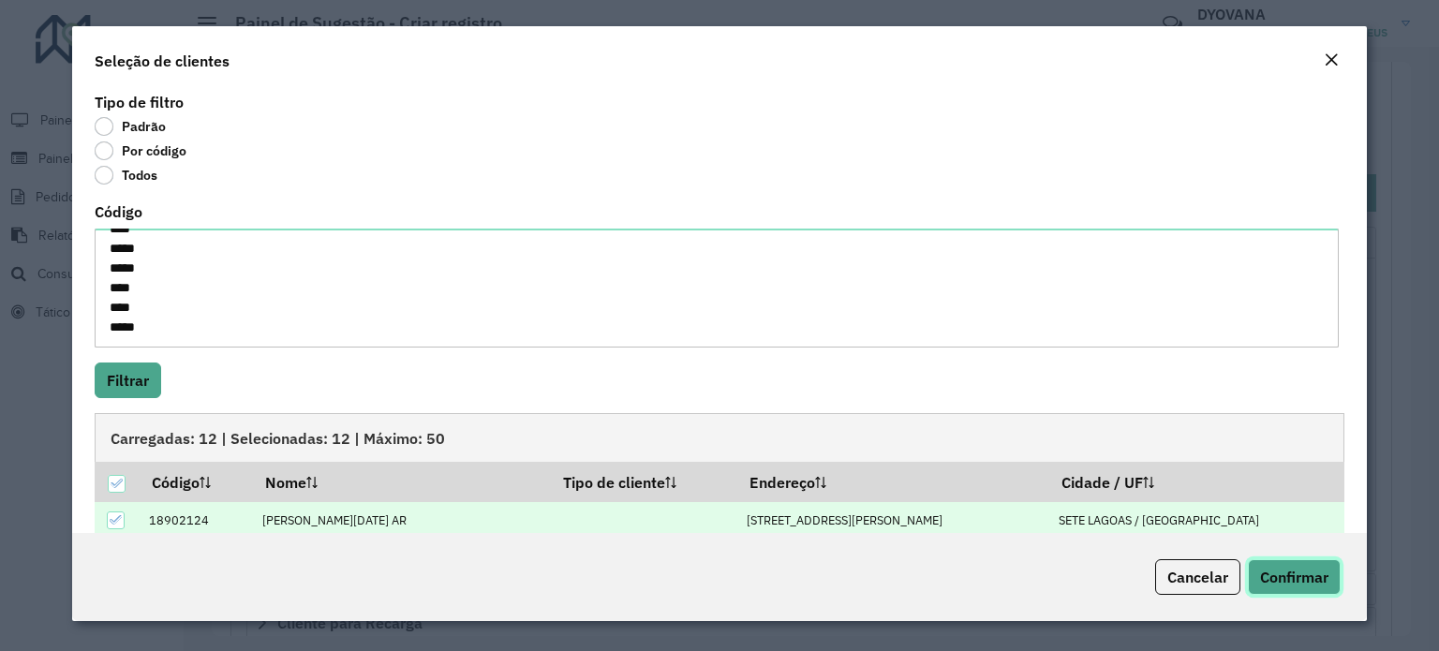
click at [1311, 568] on span "Confirmar" at bounding box center [1294, 577] width 68 height 19
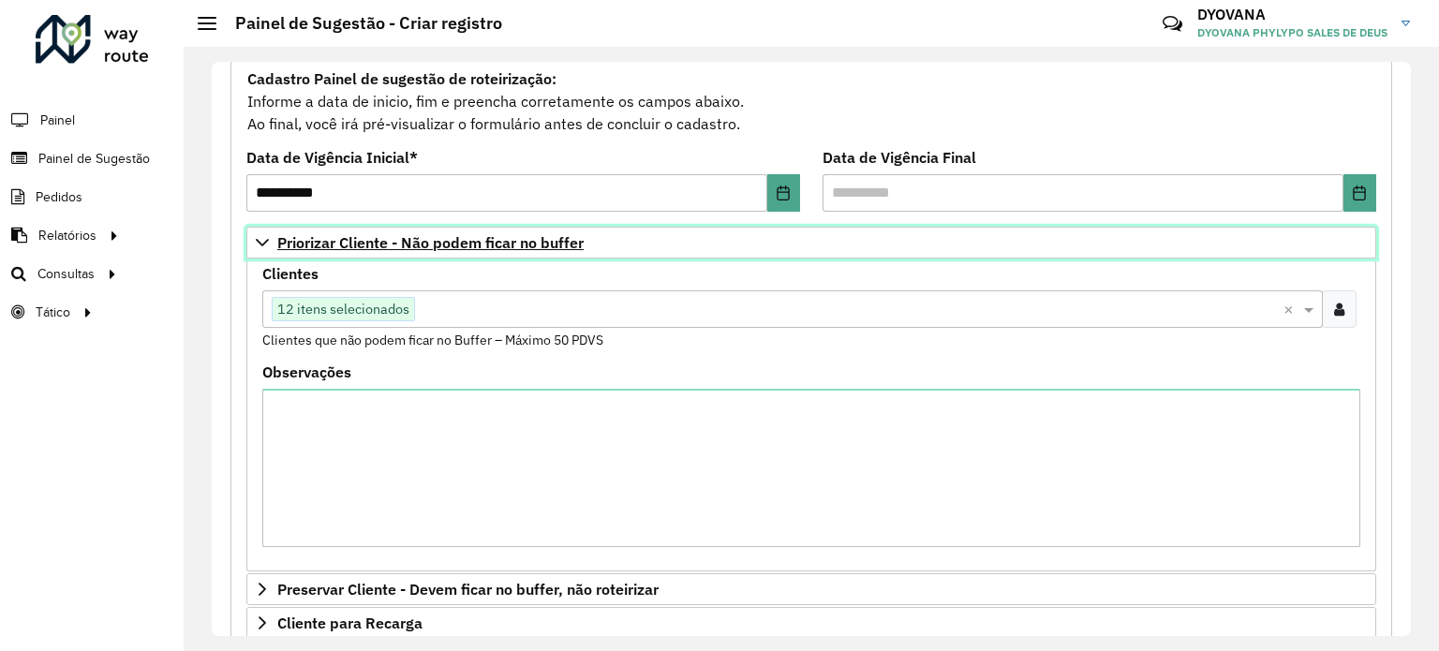
click at [437, 246] on span "Priorizar Cliente - Não podem ficar no buffer" at bounding box center [430, 242] width 306 height 15
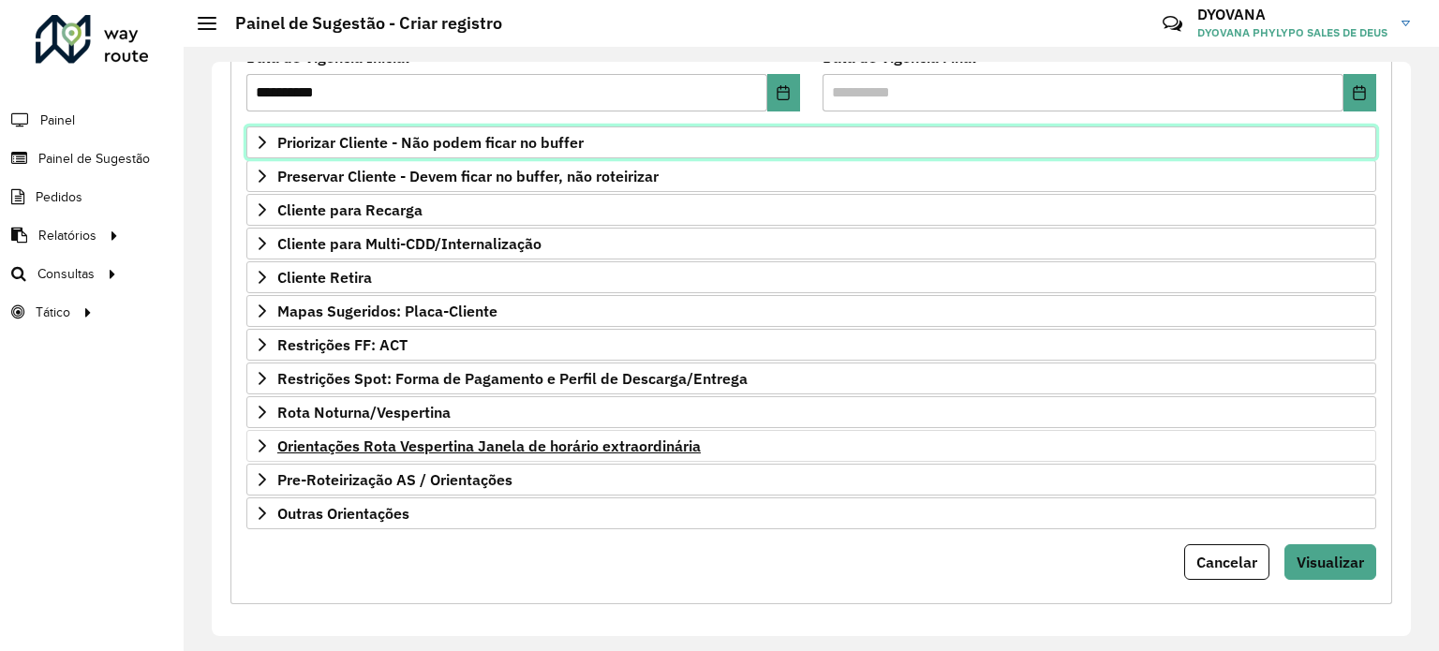
scroll to position [275, 0]
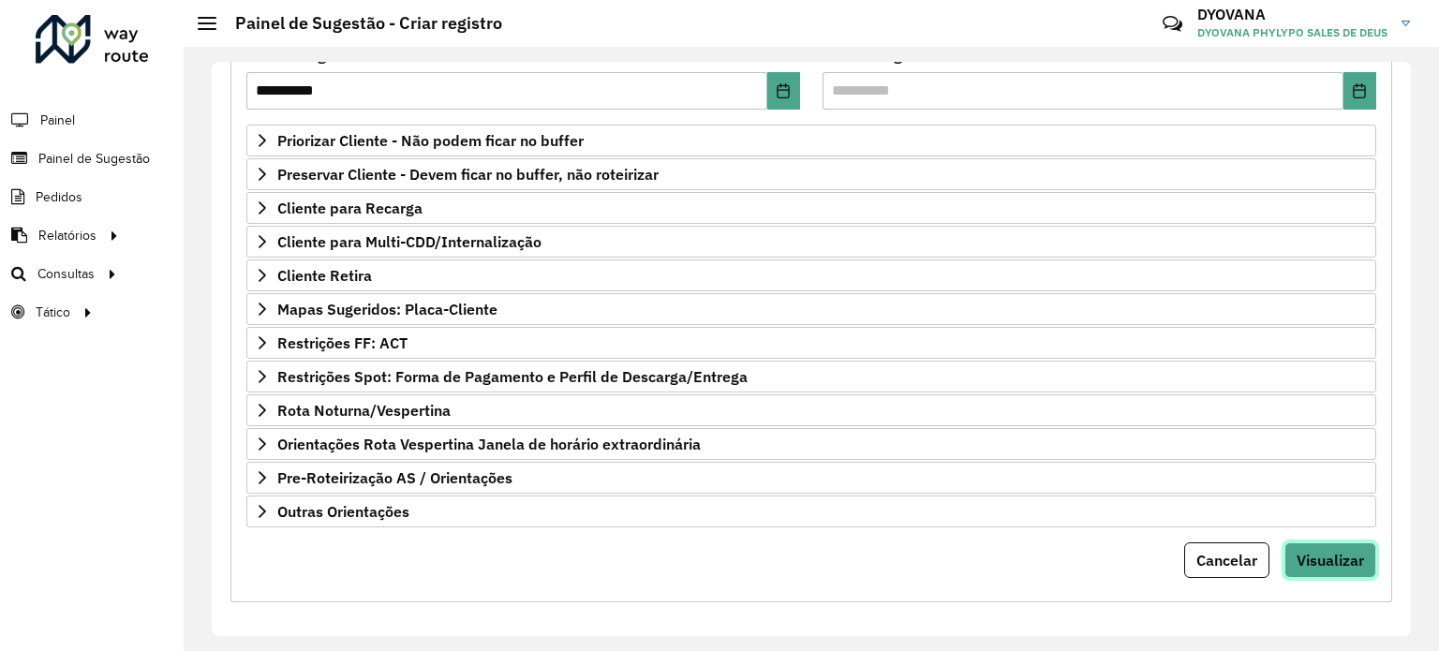
click at [1335, 551] on span "Visualizar" at bounding box center [1329, 560] width 67 height 19
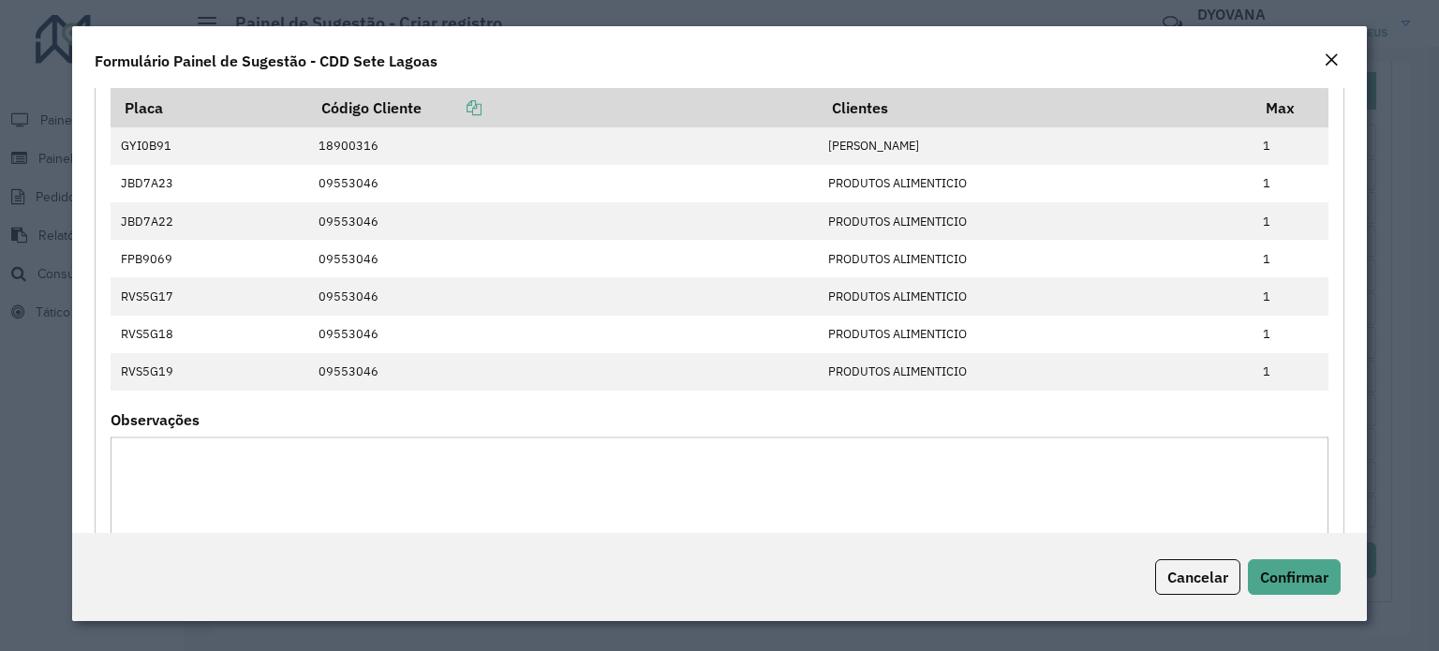
scroll to position [993, 0]
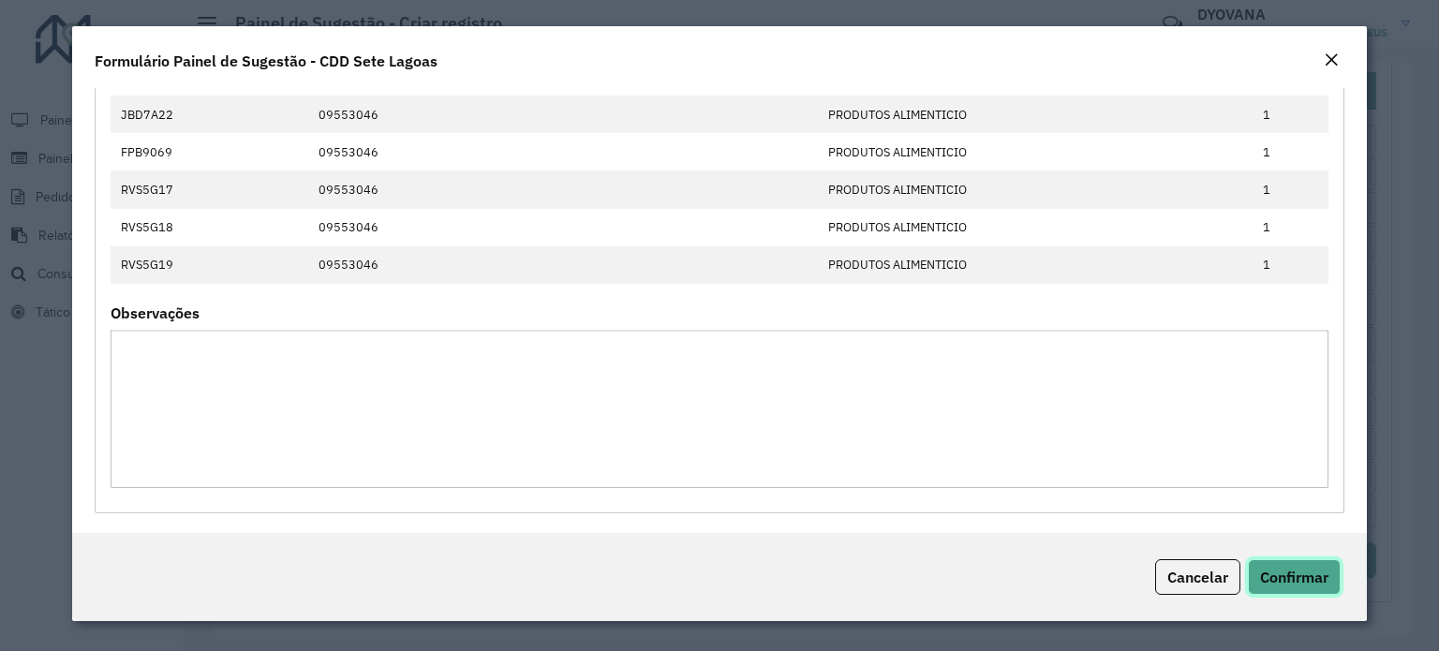
click at [1272, 580] on span "Confirmar" at bounding box center [1294, 577] width 68 height 19
